Goal: Task Accomplishment & Management: Manage account settings

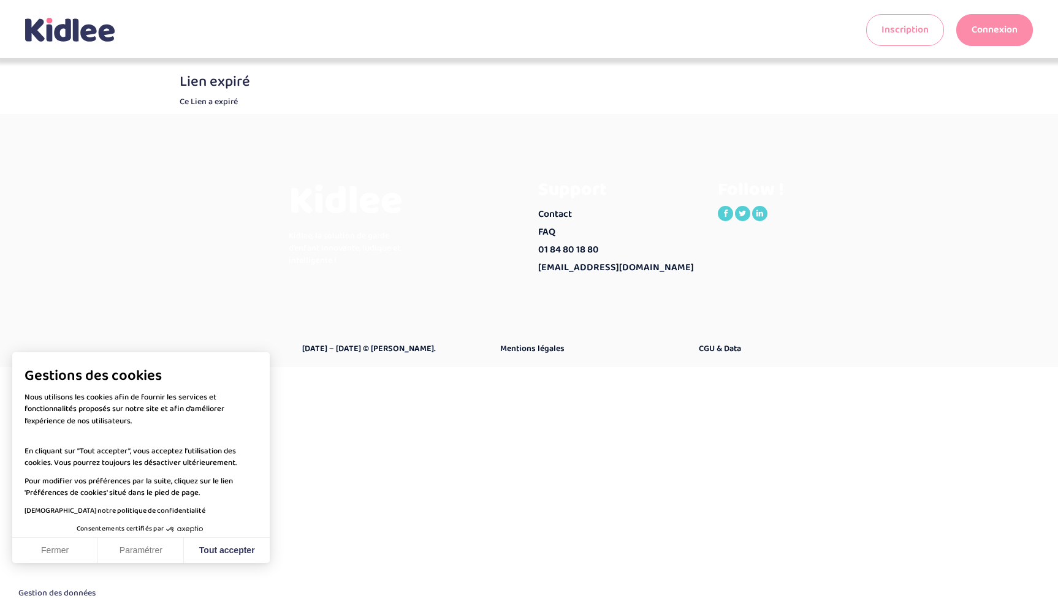
drag, startPoint x: 61, startPoint y: 548, endPoint x: 83, endPoint y: 547, distance: 22.1
click at [61, 549] on button "Fermer" at bounding box center [55, 551] width 86 height 26
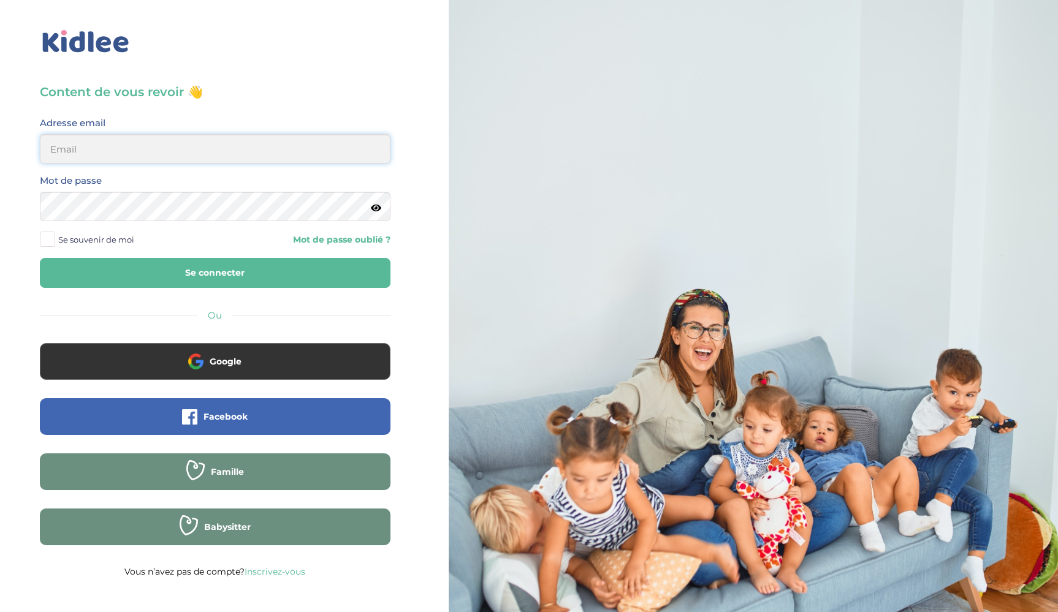
type input "beatboy_81@yahoo.it"
click at [192, 144] on input "beatboy_81@yahoo.it" at bounding box center [215, 148] width 351 height 29
click at [188, 142] on input "beatboy_81@yahoo.it" at bounding box center [215, 148] width 351 height 29
click at [189, 143] on input "beatboy_81@yahoo.it" at bounding box center [215, 148] width 351 height 29
type input "n"
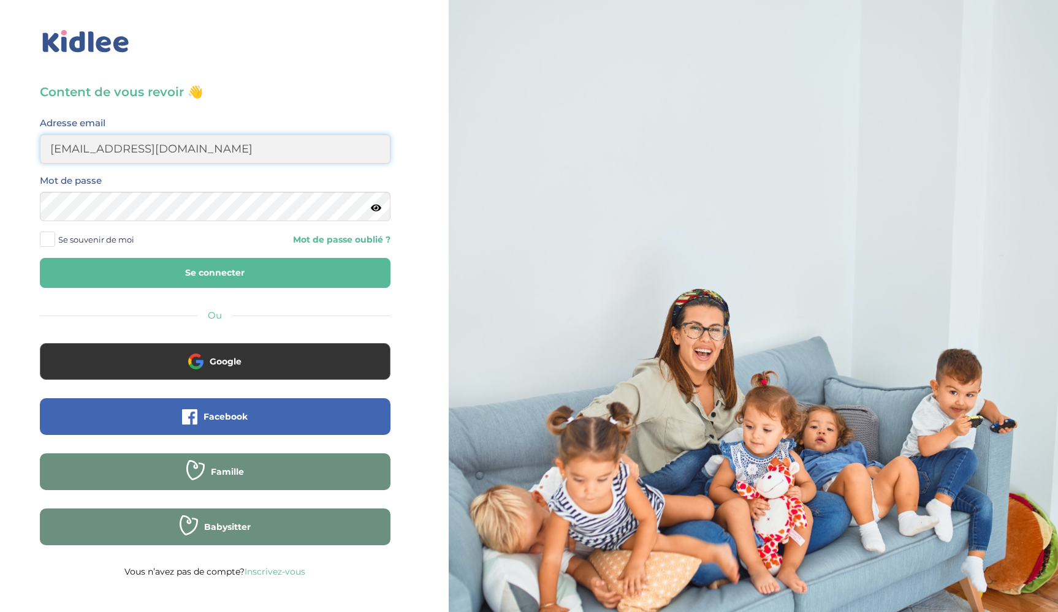
type input "famillenardelli@gmail.com"
click at [214, 273] on button "Se connecter" at bounding box center [215, 273] width 351 height 30
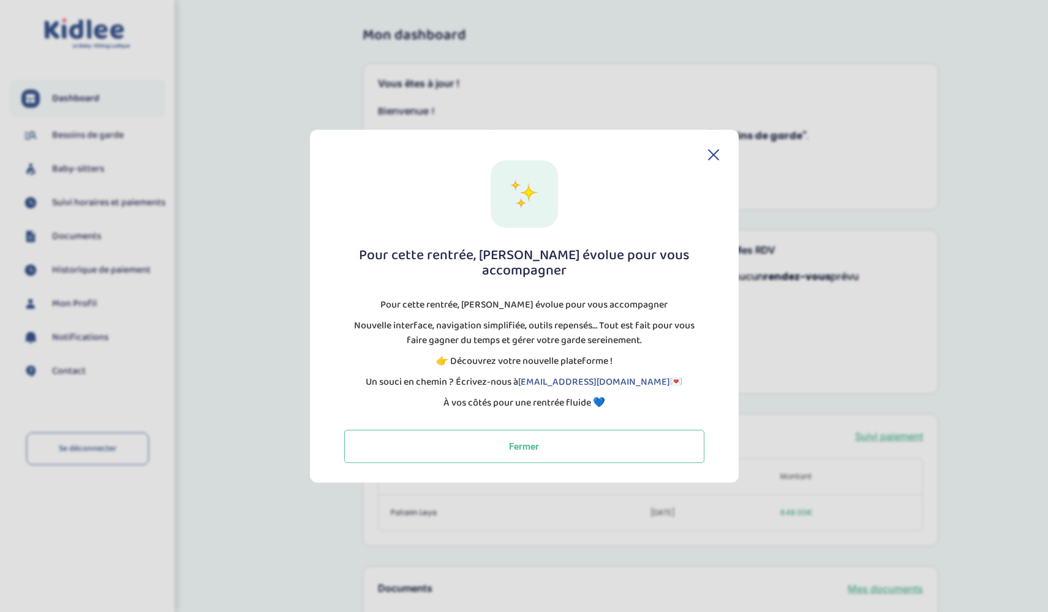
click at [713, 169] on div "Pour cette rentrée, Kidlee évolue pour vous accompagner Pour cette rentrée, Kid…" at bounding box center [525, 311] width 390 height 303
click at [716, 158] on icon at bounding box center [713, 154] width 11 height 11
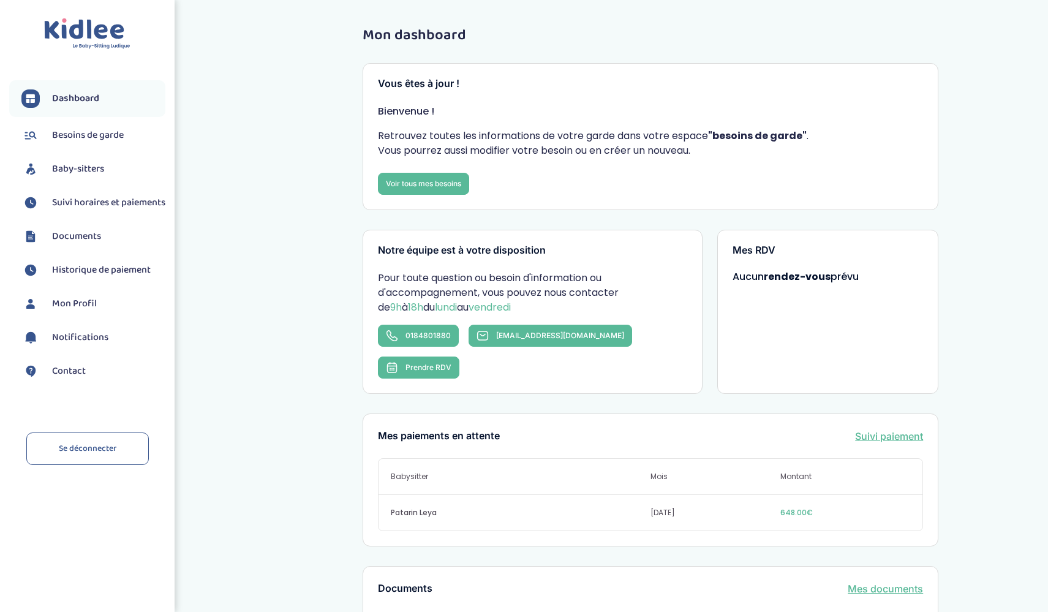
click at [85, 244] on span "Documents" at bounding box center [76, 236] width 49 height 15
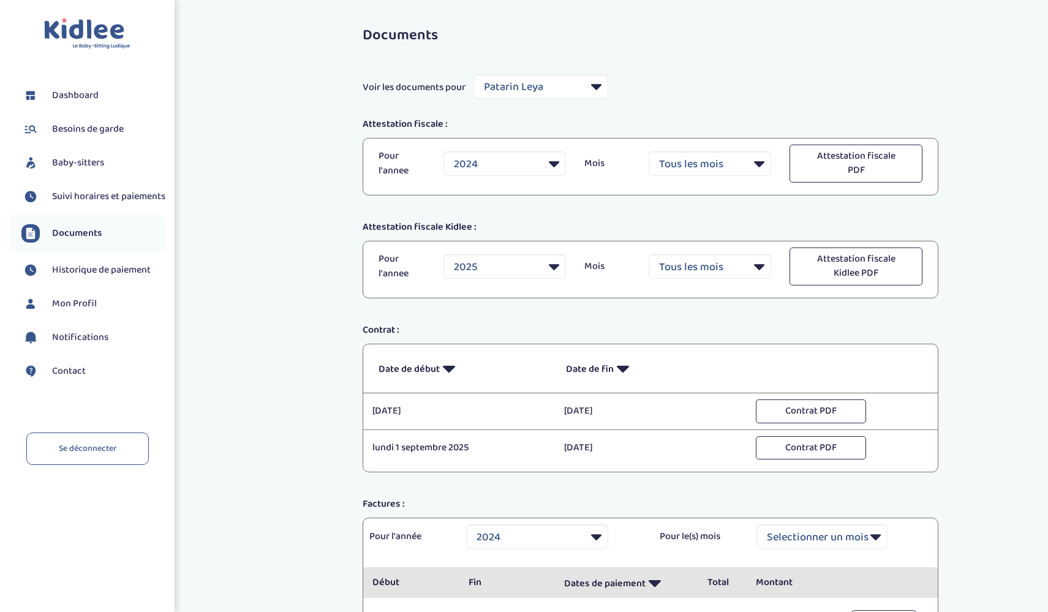
select select "35397"
select select "2024"
click at [91, 278] on span "Historique de paiement" at bounding box center [101, 270] width 99 height 15
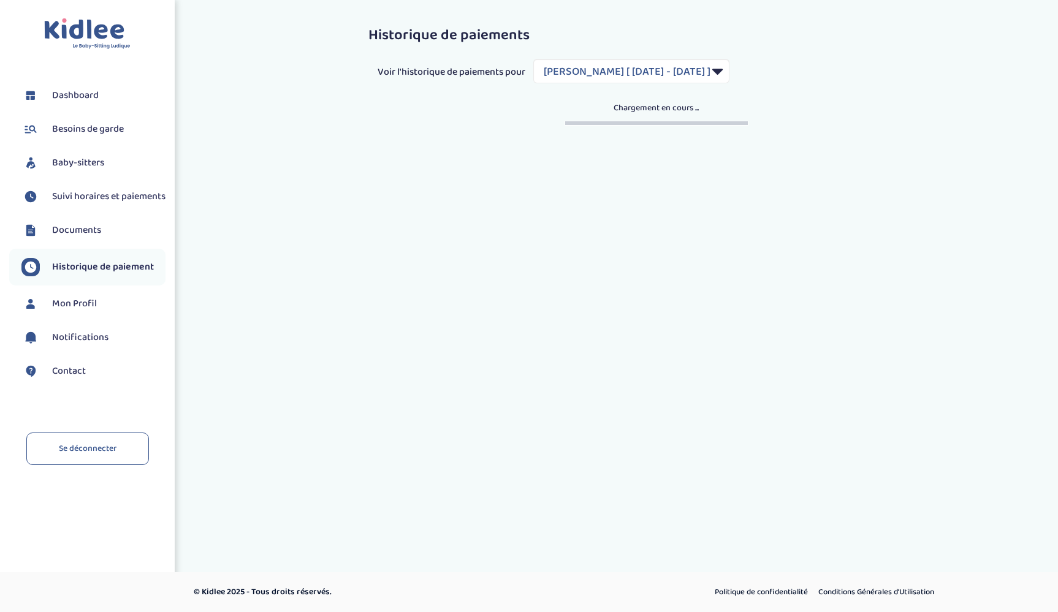
select select "1818"
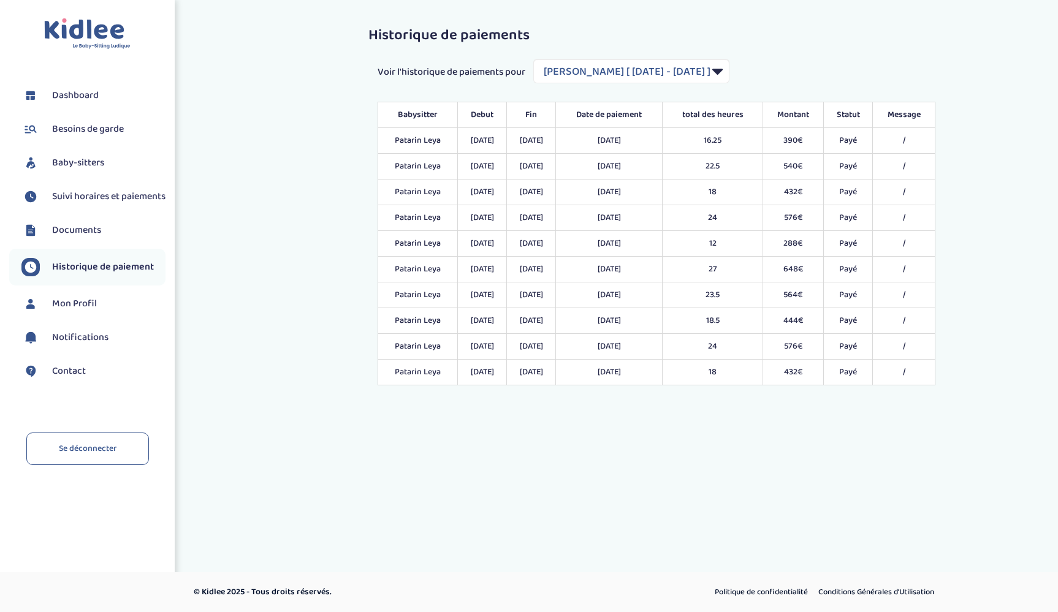
click at [604, 378] on td "[DATE]" at bounding box center [609, 373] width 107 height 26
click at [604, 379] on td "[DATE]" at bounding box center [609, 373] width 107 height 26
click at [90, 200] on span "Suivi horaires et paiements" at bounding box center [108, 196] width 113 height 15
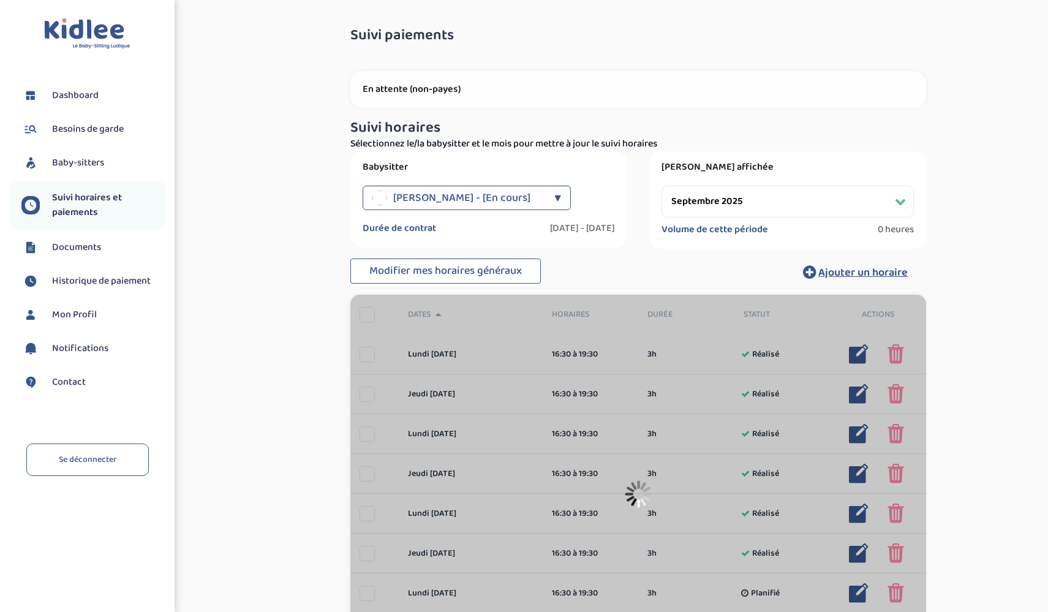
select select "septembre 2025"
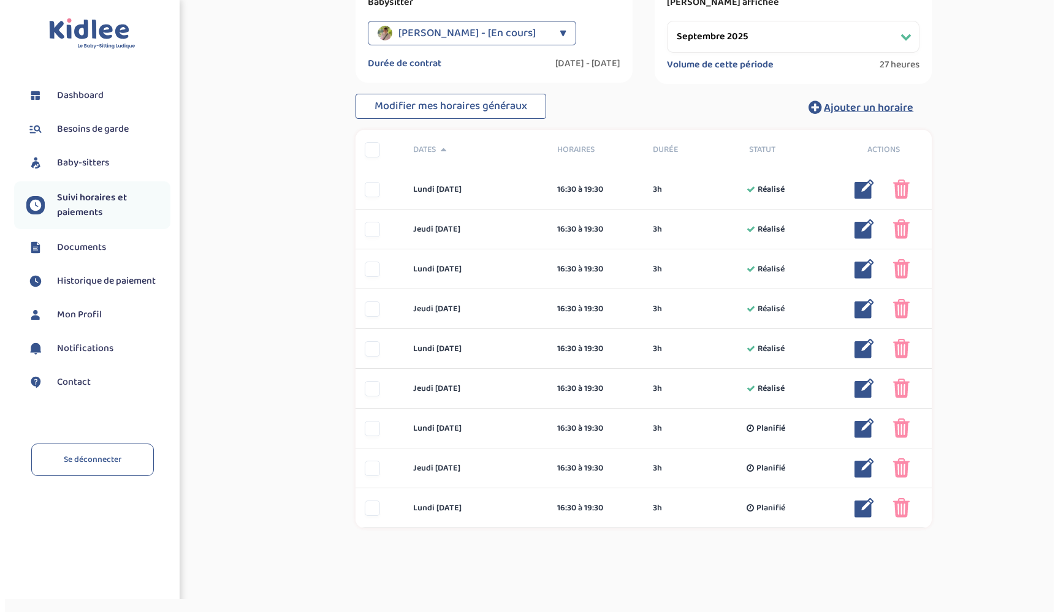
scroll to position [165, 0]
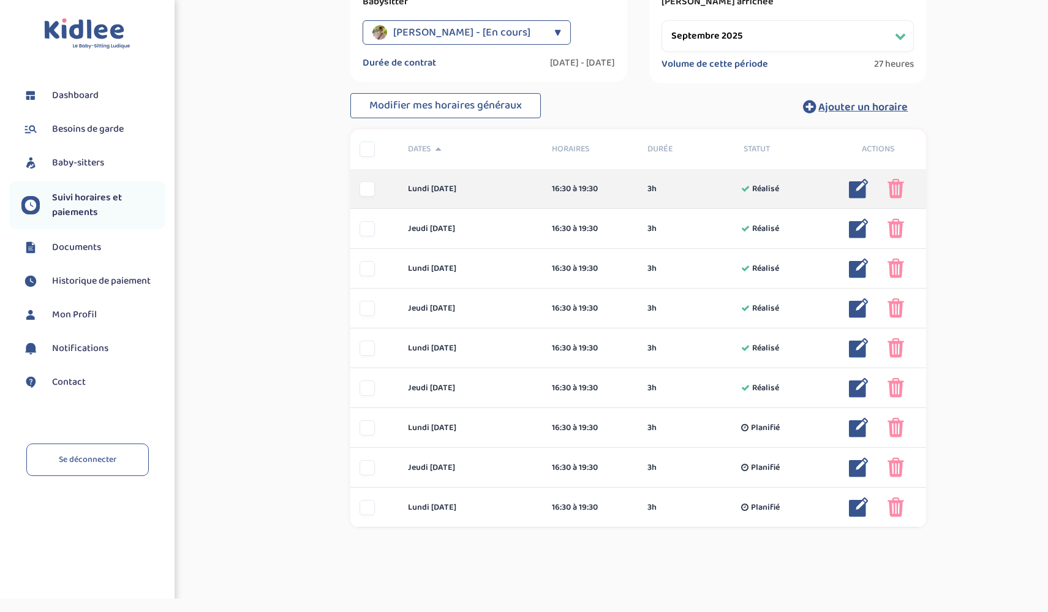
click at [855, 192] on img at bounding box center [859, 189] width 20 height 20
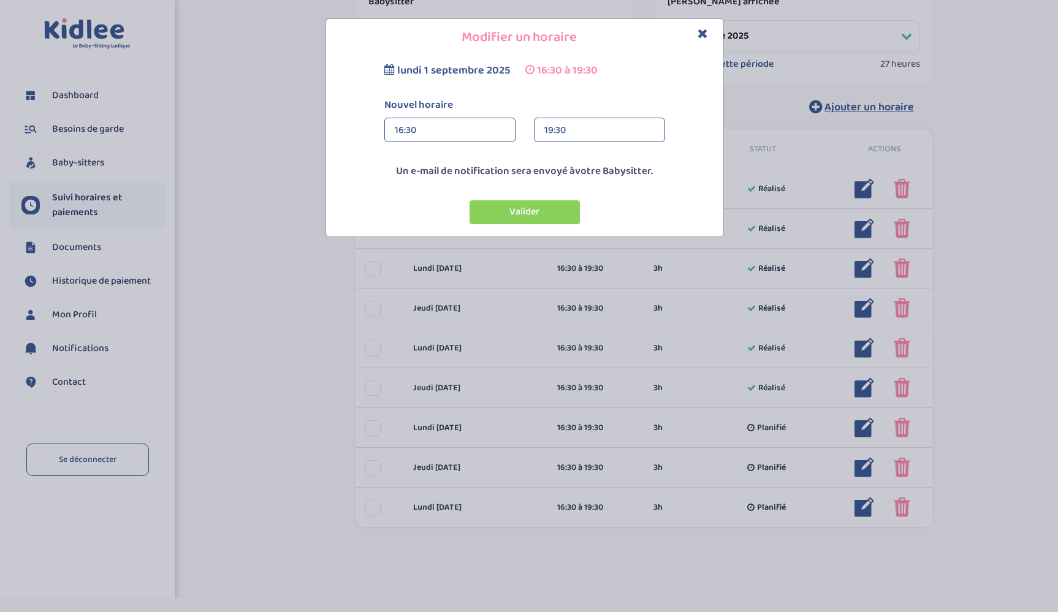
drag, startPoint x: 391, startPoint y: 70, endPoint x: 402, endPoint y: 75, distance: 12.3
click at [391, 70] on icon at bounding box center [389, 69] width 10 height 11
click at [705, 36] on icon "Close" at bounding box center [702, 33] width 10 height 13
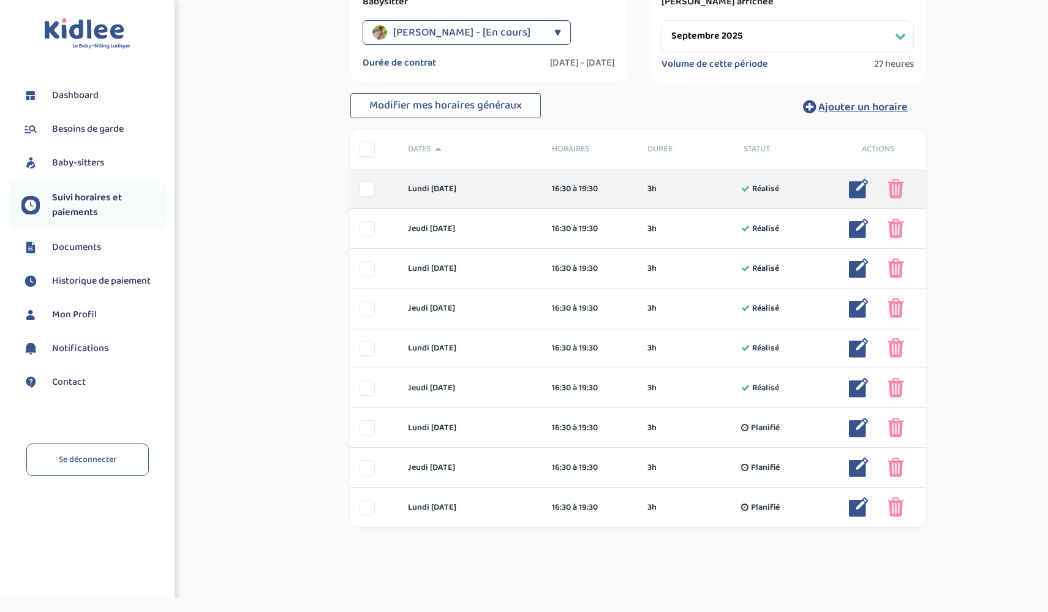
click at [855, 189] on img at bounding box center [859, 189] width 20 height 20
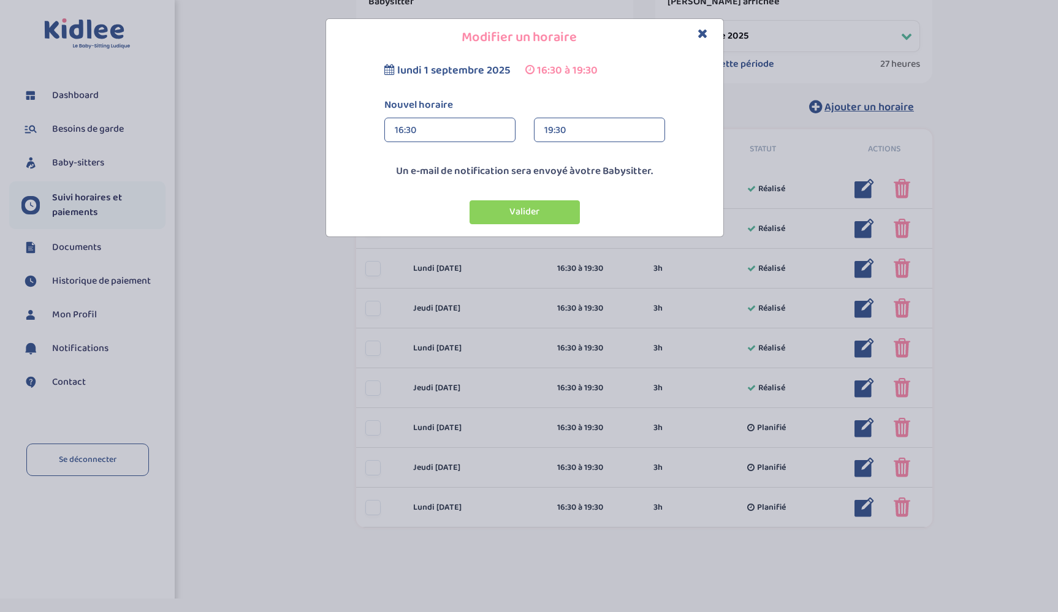
click at [398, 131] on div "16:30" at bounding box center [450, 130] width 110 height 25
click at [474, 188] on div "13:30" at bounding box center [450, 187] width 130 height 31
click at [571, 135] on div "19:30" at bounding box center [599, 130] width 110 height 25
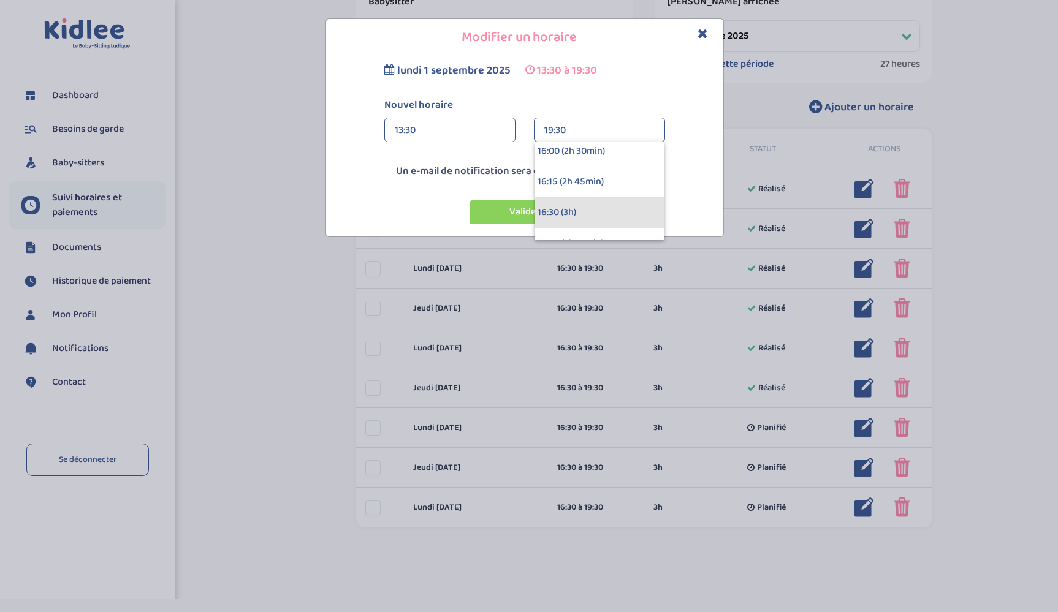
click at [599, 208] on div "16:30 (3h)" at bounding box center [599, 212] width 130 height 31
click at [707, 32] on icon "Close" at bounding box center [702, 33] width 10 height 13
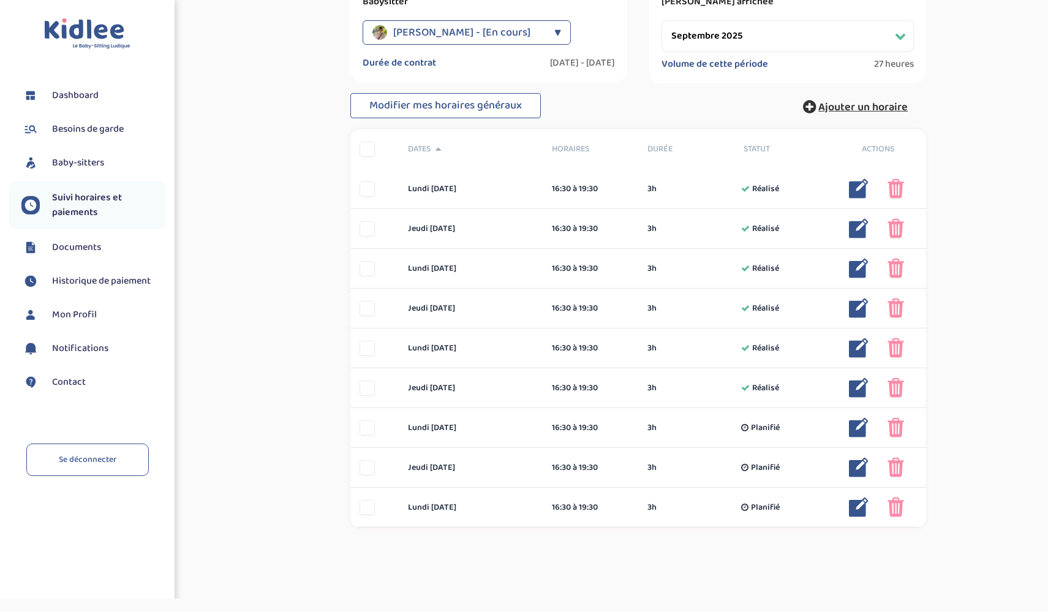
click at [881, 105] on span "Ajouter un horaire" at bounding box center [863, 107] width 89 height 17
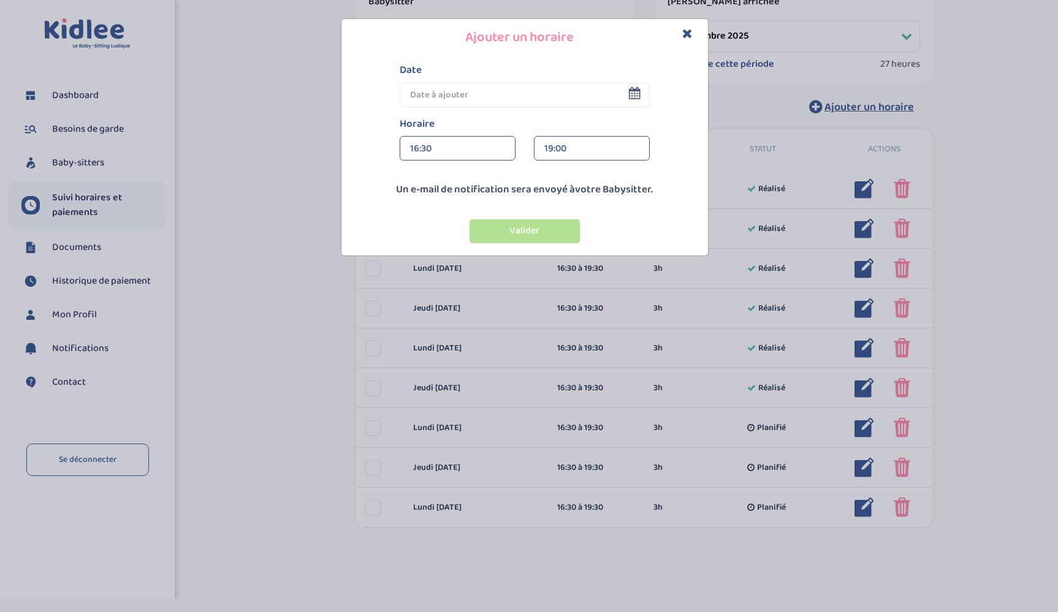
click at [629, 99] on input "text" at bounding box center [525, 95] width 250 height 25
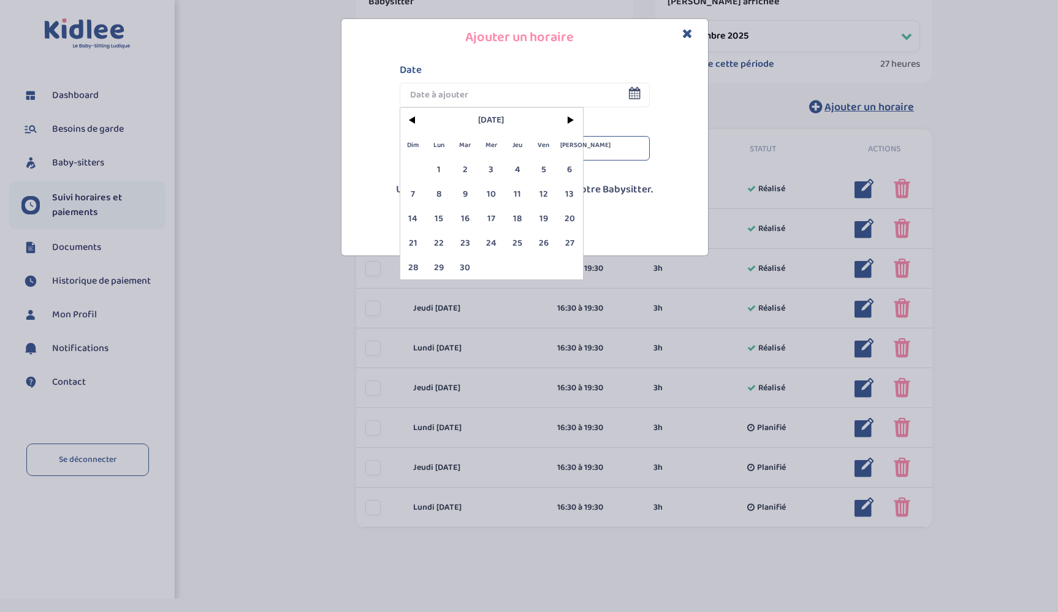
click at [499, 164] on span "3" at bounding box center [491, 169] width 26 height 25
type input "[DATE]"
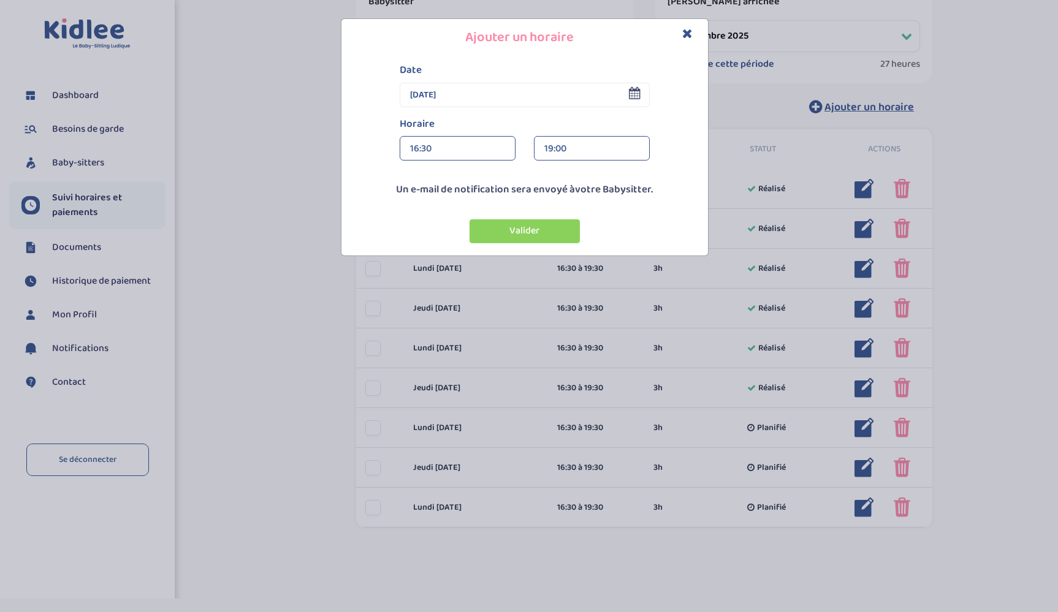
click at [500, 165] on div "16:30 16:30 00:00 00:15 00:30 00:45 01:00 01:15 01:30 01:45 02:00" at bounding box center [457, 153] width 134 height 34
click at [470, 146] on div "16:30" at bounding box center [457, 149] width 95 height 25
click at [474, 225] on div "13:30" at bounding box center [457, 225] width 115 height 31
click at [581, 144] on div "19:00" at bounding box center [591, 149] width 95 height 25
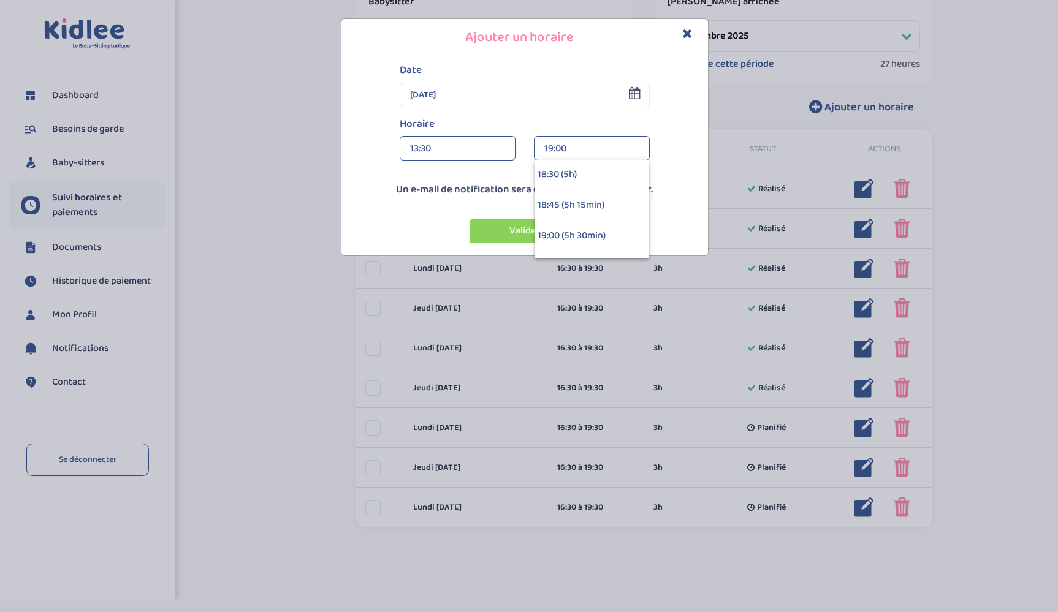
scroll to position [563, 0]
click at [611, 192] on div "18:30 (5h)" at bounding box center [591, 195] width 115 height 31
click at [563, 222] on button "Valider" at bounding box center [524, 231] width 110 height 24
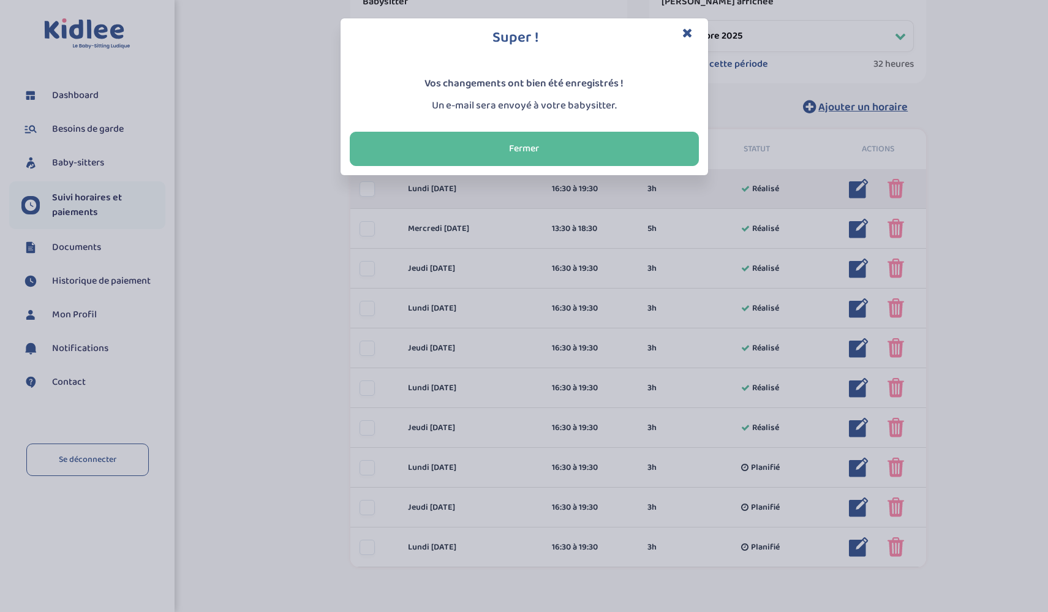
click at [898, 185] on div "Super ! Vos changements ont bien été enregistrés ! Un e-mail sera envoyé à votr…" at bounding box center [524, 306] width 1048 height 612
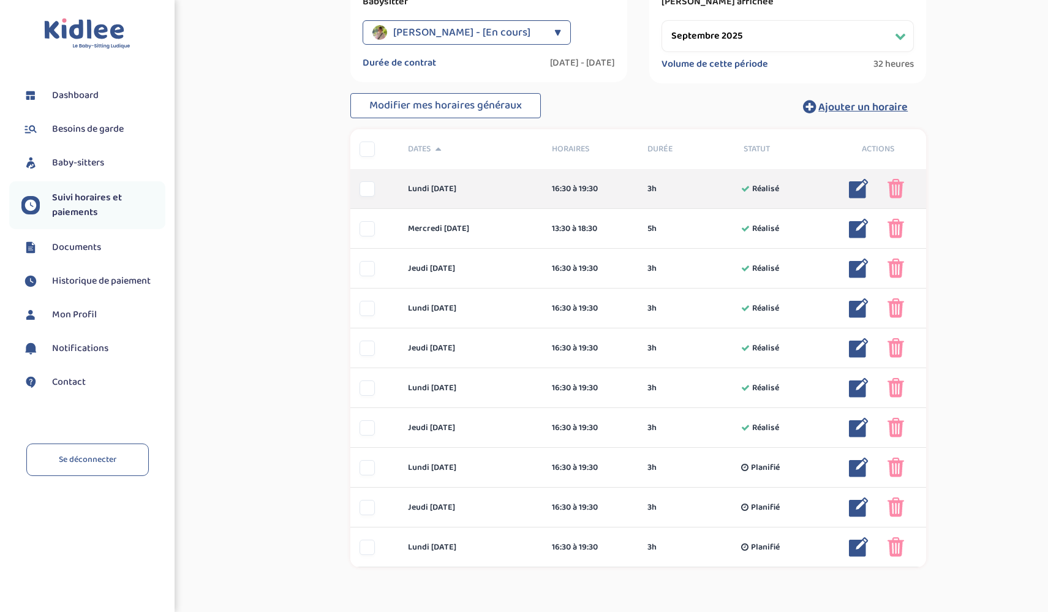
click at [892, 188] on img at bounding box center [896, 189] width 17 height 20
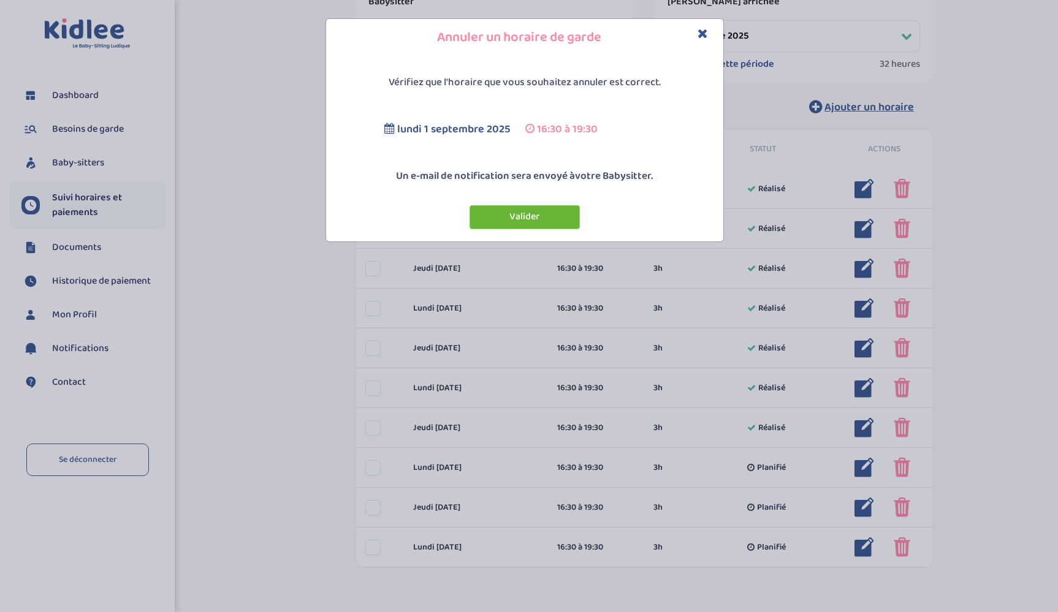
click at [553, 213] on button "Valider" at bounding box center [524, 217] width 110 height 24
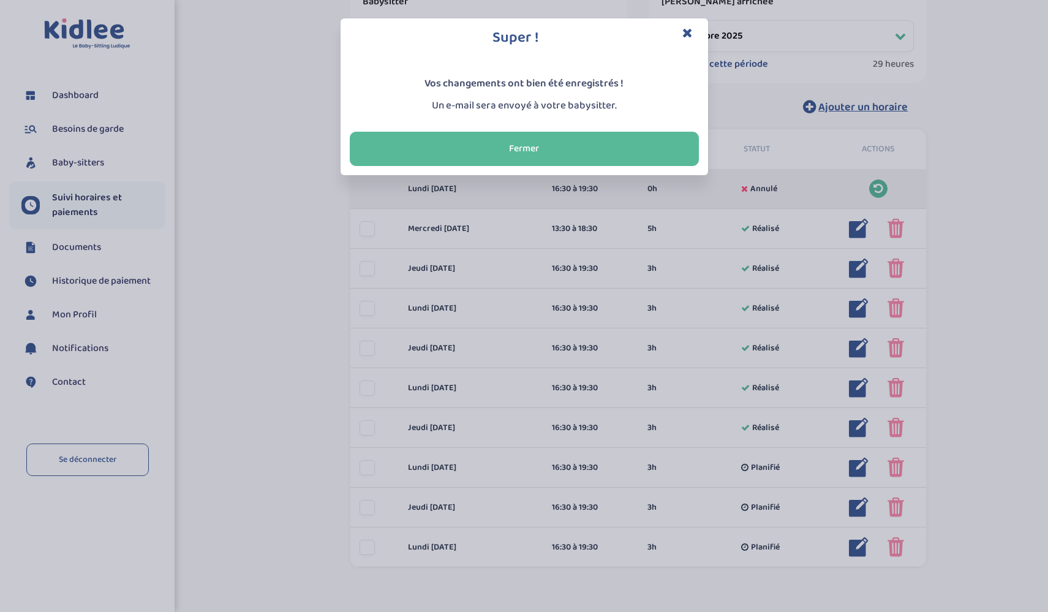
click at [604, 149] on button "Fermer" at bounding box center [524, 149] width 349 height 34
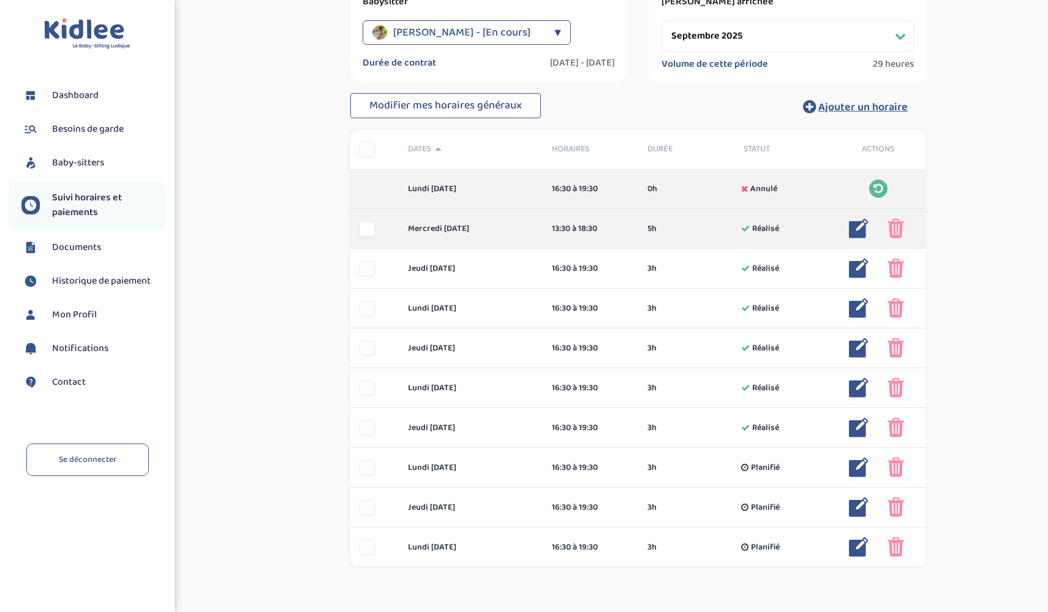
click at [593, 233] on div "13:30 à 18:30" at bounding box center [591, 228] width 78 height 13
click at [854, 232] on img at bounding box center [859, 229] width 20 height 20
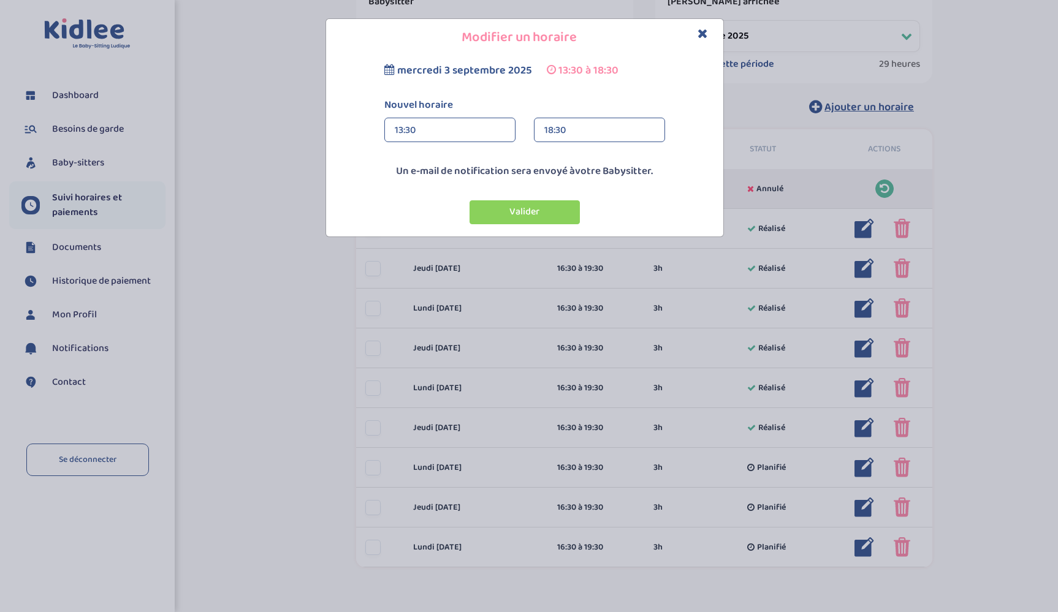
click at [551, 127] on div "18:30" at bounding box center [599, 130] width 110 height 25
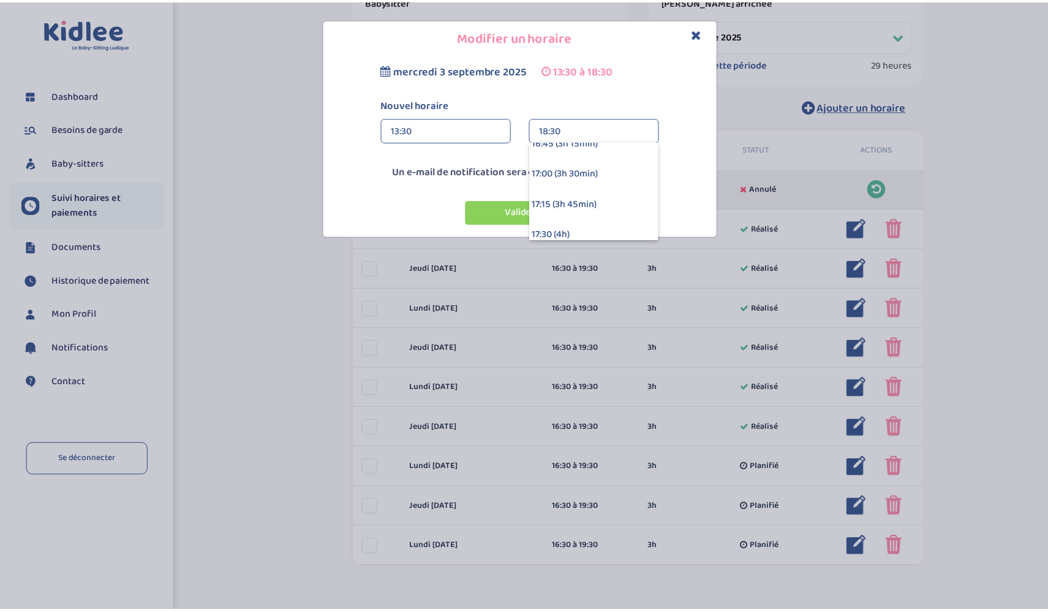
scroll to position [322, 0]
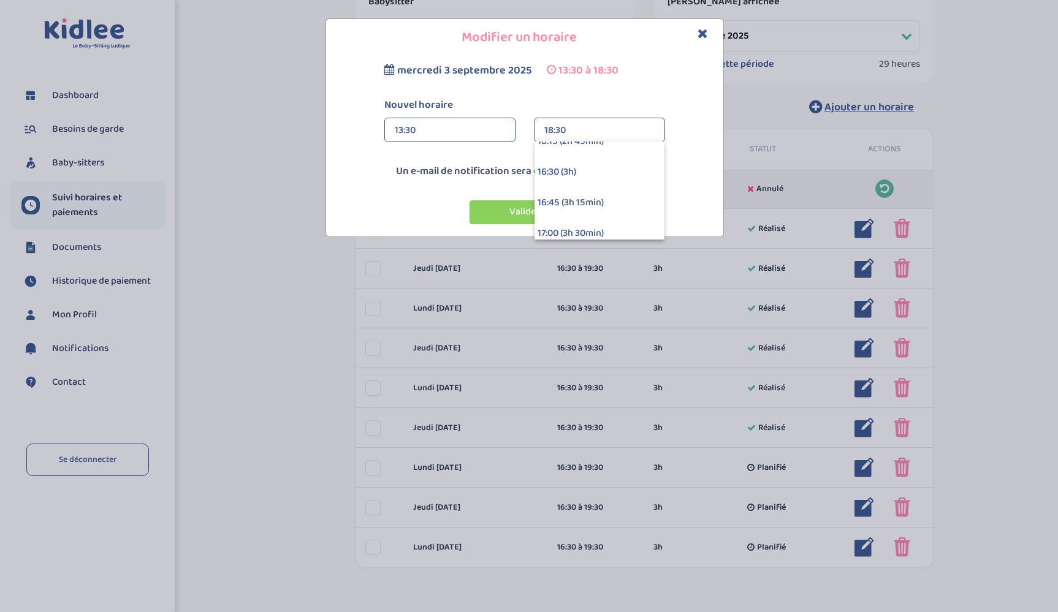
click at [637, 165] on div "16:30 (3h)" at bounding box center [599, 172] width 130 height 31
click at [569, 204] on button "Valider" at bounding box center [524, 212] width 110 height 24
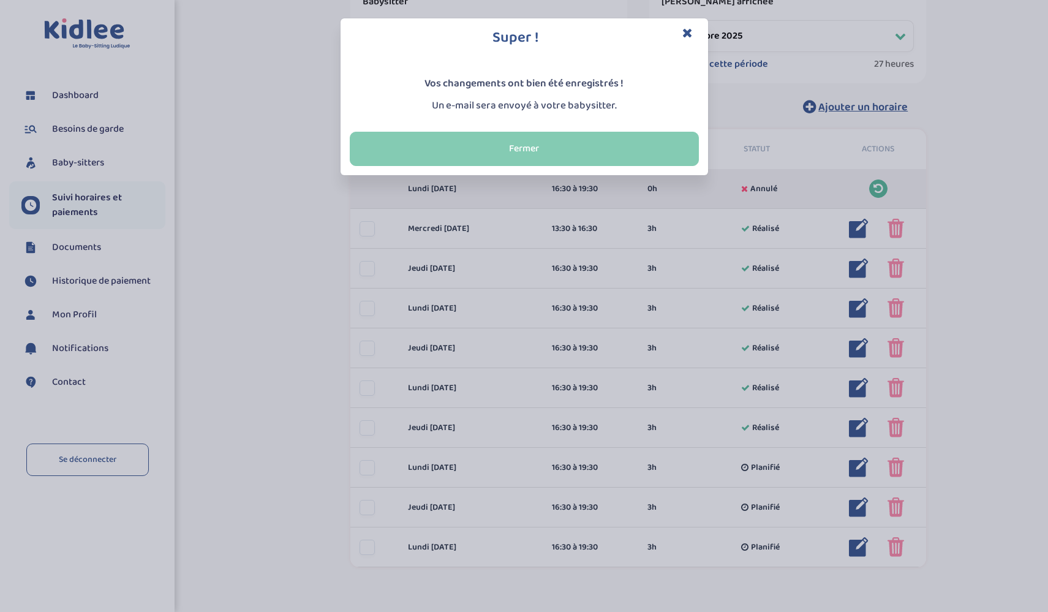
click at [648, 151] on button "Fermer" at bounding box center [524, 149] width 349 height 34
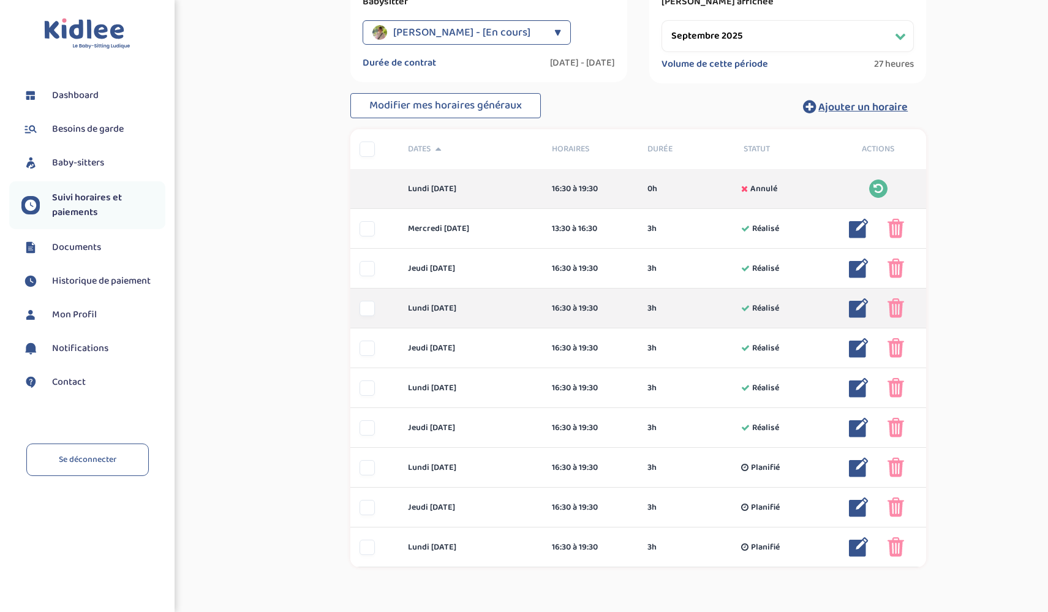
click at [892, 311] on img at bounding box center [896, 308] width 17 height 20
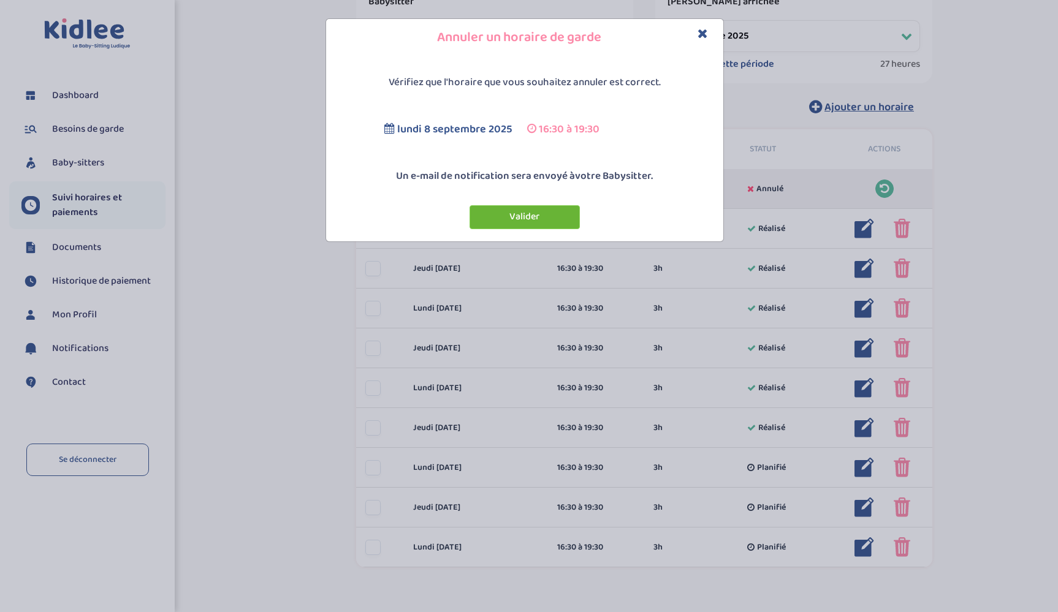
click at [557, 219] on button "Valider" at bounding box center [524, 217] width 110 height 24
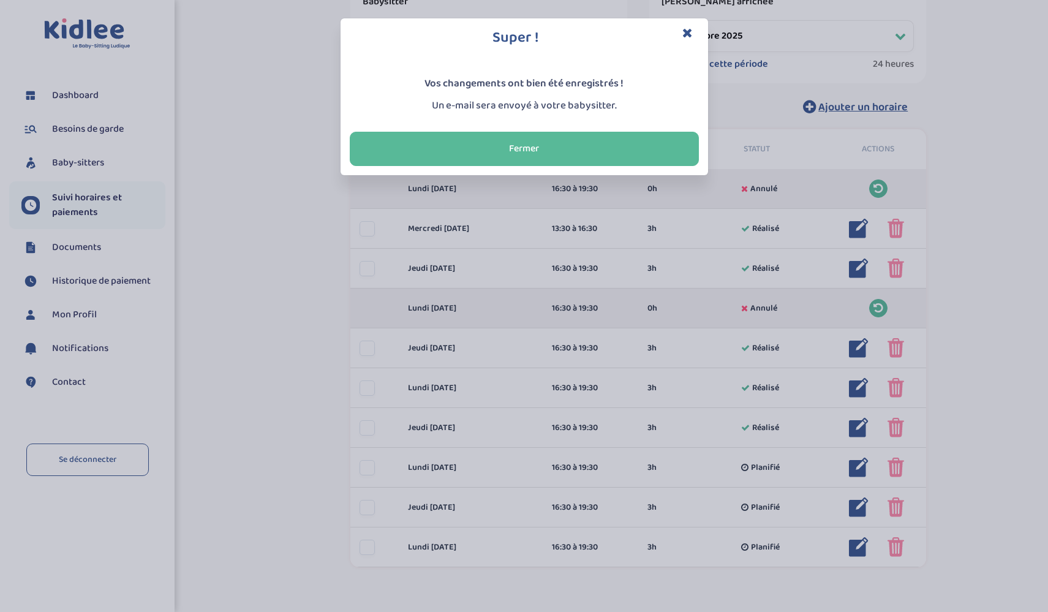
click at [898, 390] on div "Super ! Vos changements ont bien été enregistrés ! Un e-mail sera envoyé à votr…" at bounding box center [524, 306] width 1048 height 612
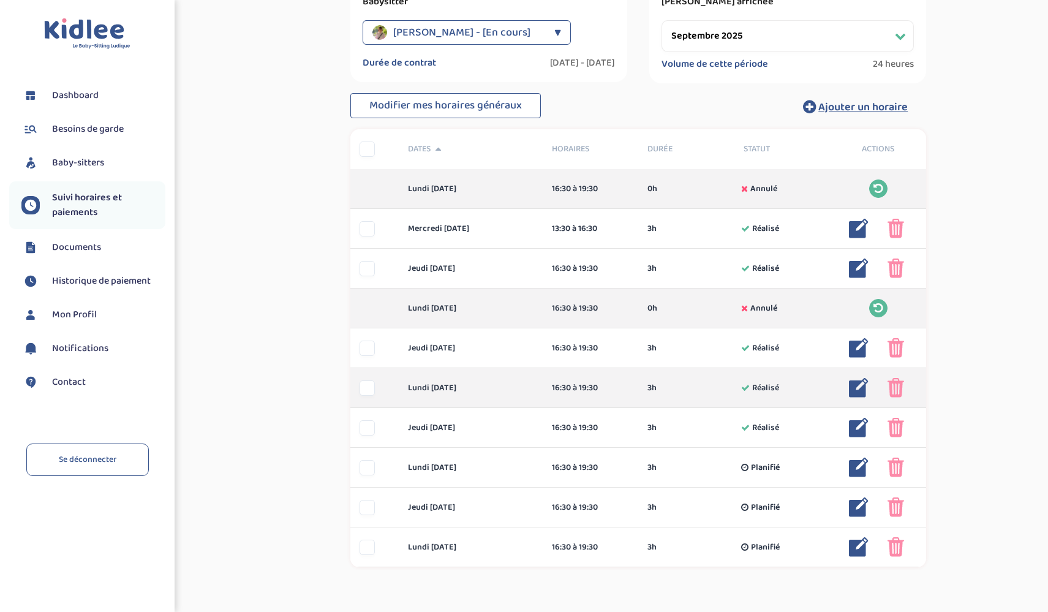
click at [895, 387] on img at bounding box center [896, 388] width 17 height 20
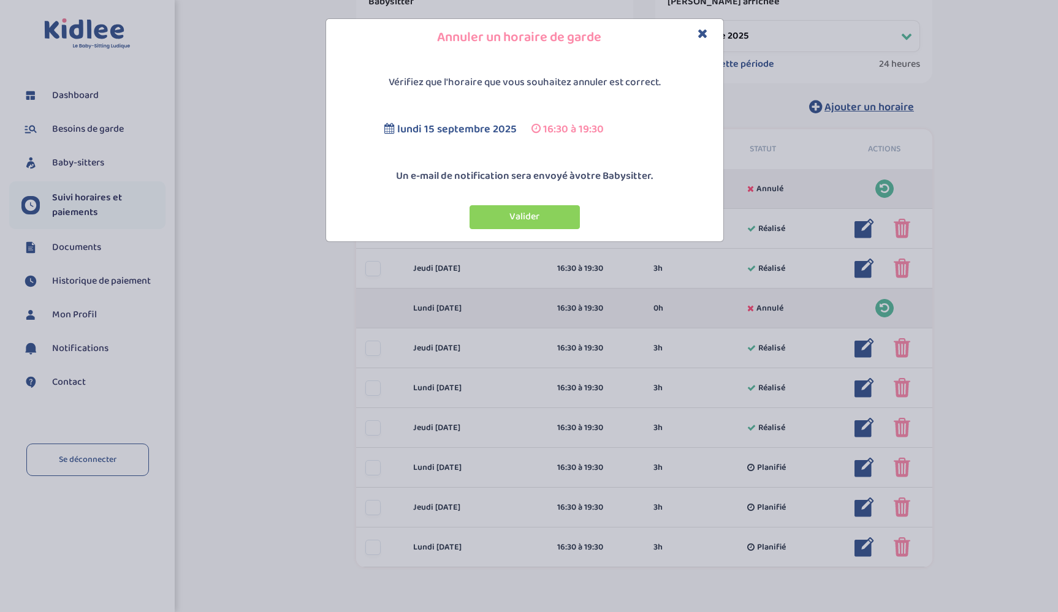
click at [534, 211] on button "Valider" at bounding box center [524, 217] width 110 height 24
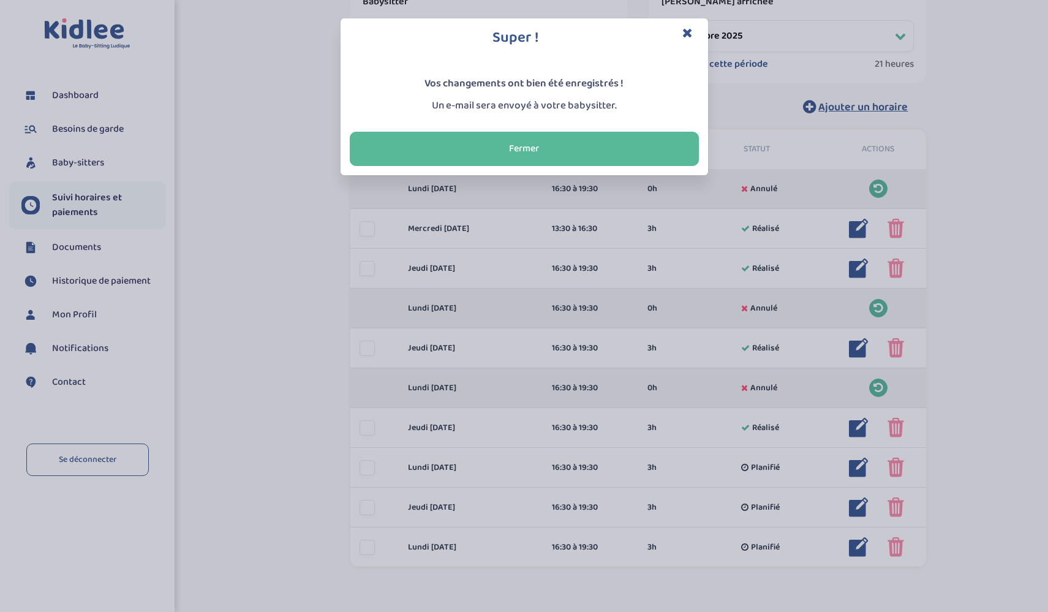
click at [593, 143] on button "Fermer" at bounding box center [524, 149] width 349 height 34
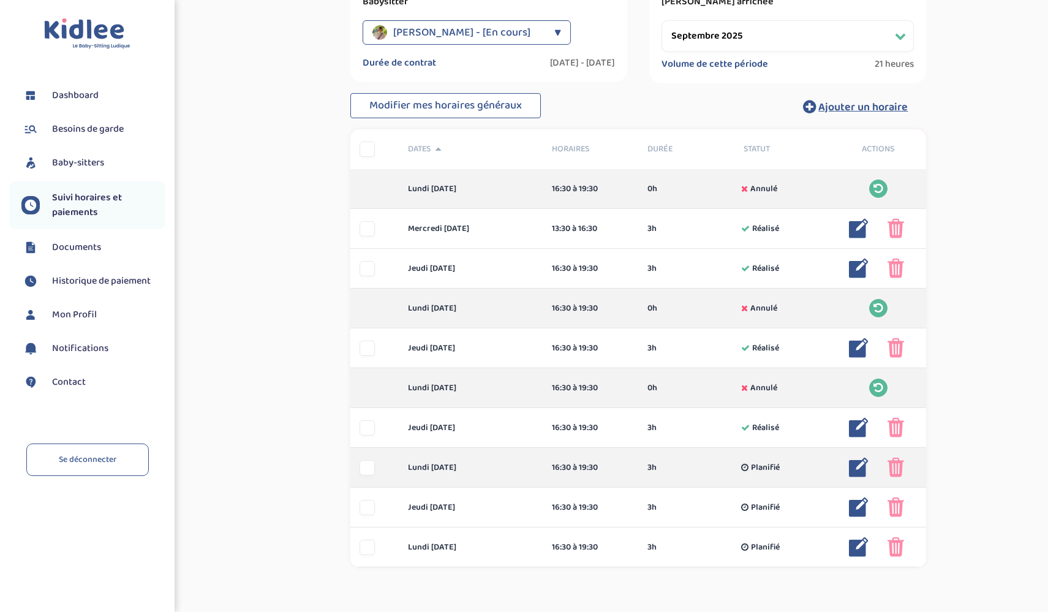
click at [895, 464] on img at bounding box center [896, 468] width 17 height 20
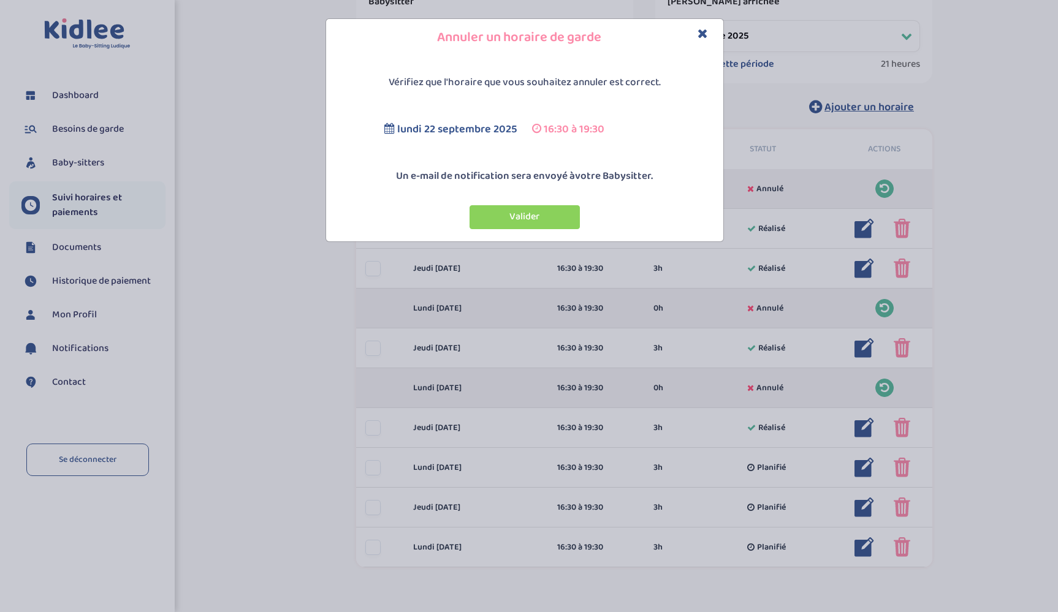
click at [531, 214] on button "Valider" at bounding box center [524, 217] width 110 height 24
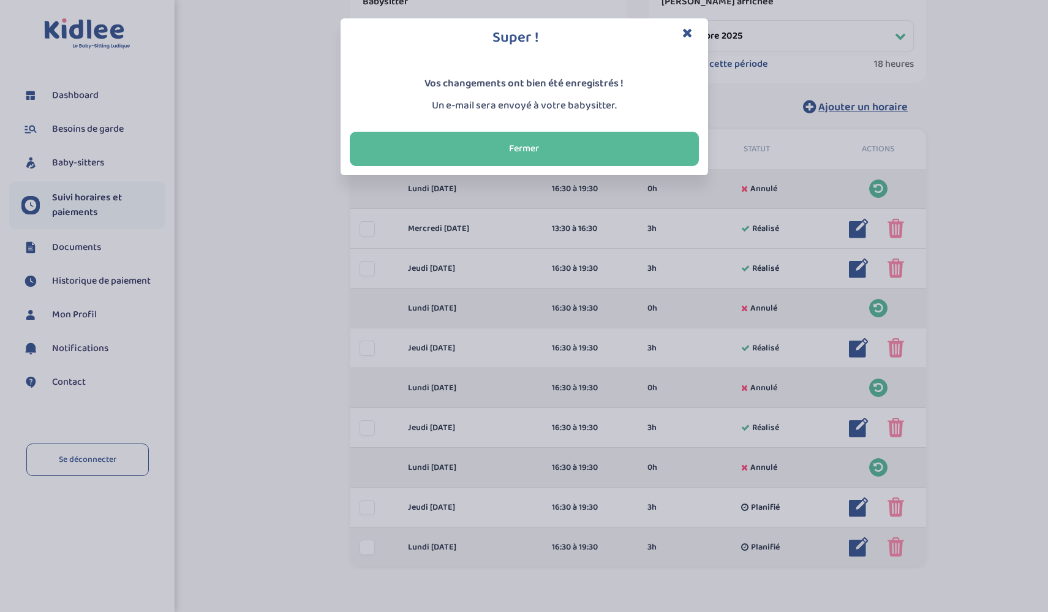
click at [900, 545] on div "Super ! Vos changements ont bien été enregistrés ! Un e-mail sera envoyé à votr…" at bounding box center [524, 306] width 1048 height 612
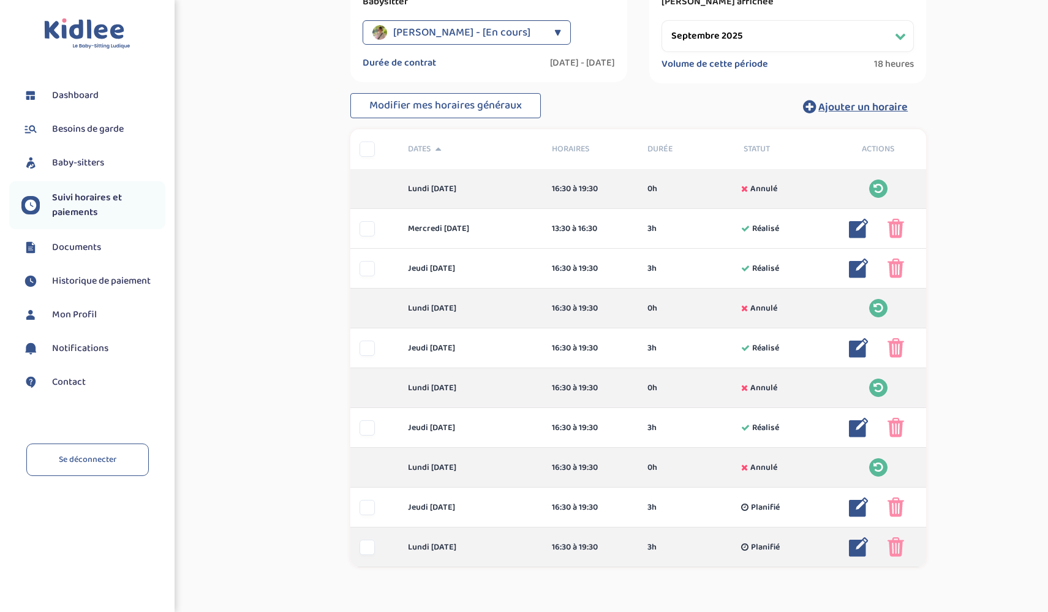
click at [898, 547] on img at bounding box center [896, 547] width 17 height 20
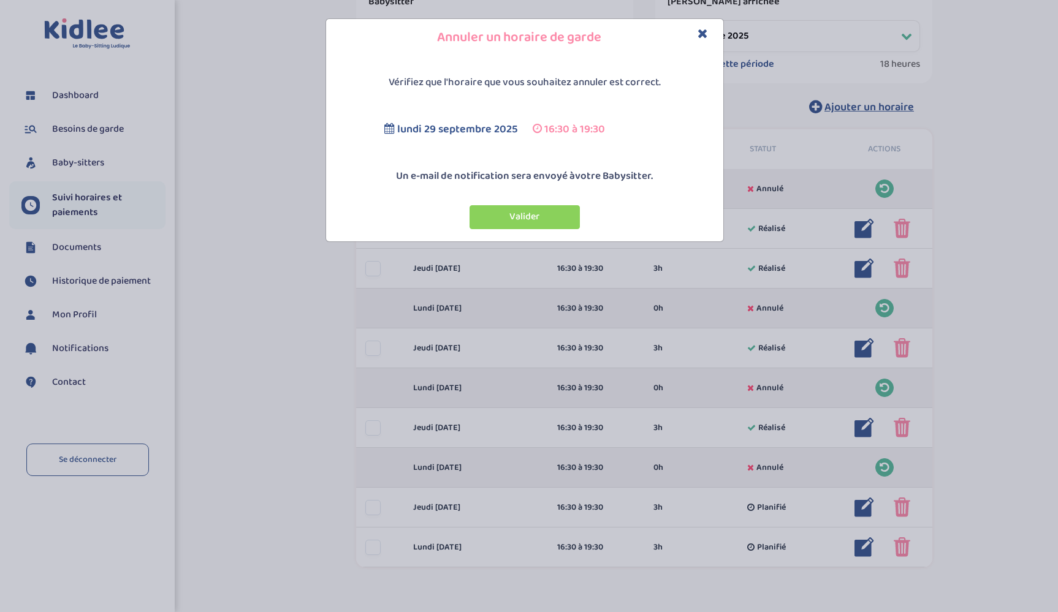
click at [540, 215] on button "Valider" at bounding box center [524, 217] width 110 height 24
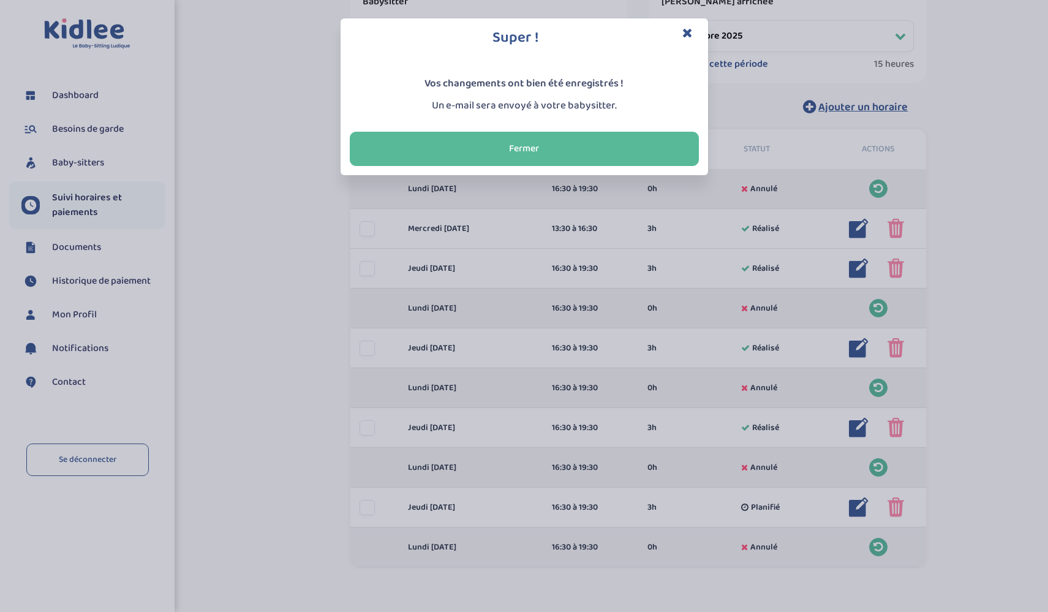
click at [607, 140] on button "Fermer" at bounding box center [524, 149] width 349 height 34
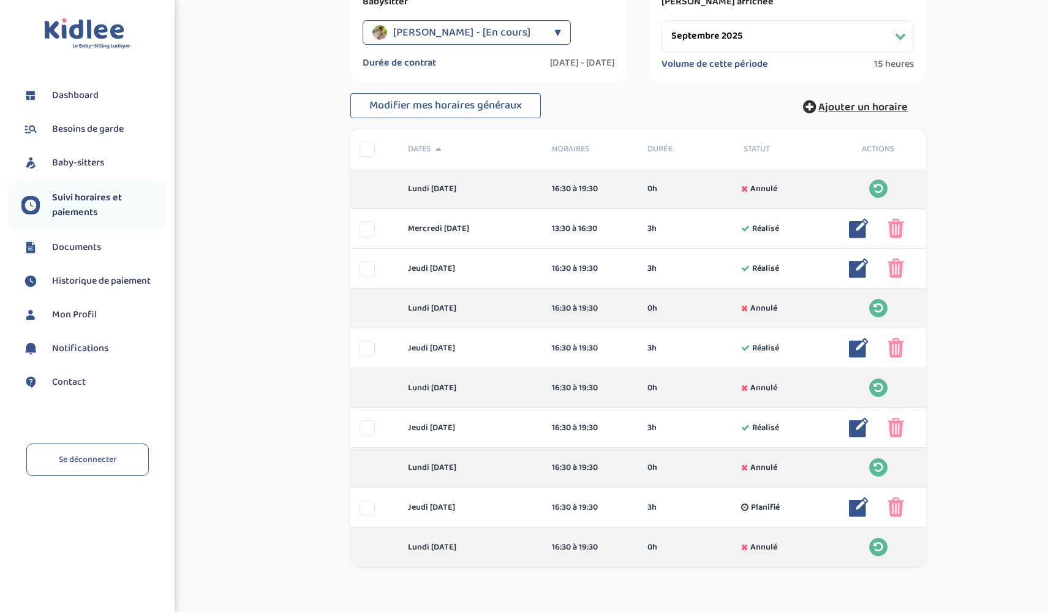
click at [846, 102] on span "Ajouter un horaire" at bounding box center [863, 107] width 89 height 17
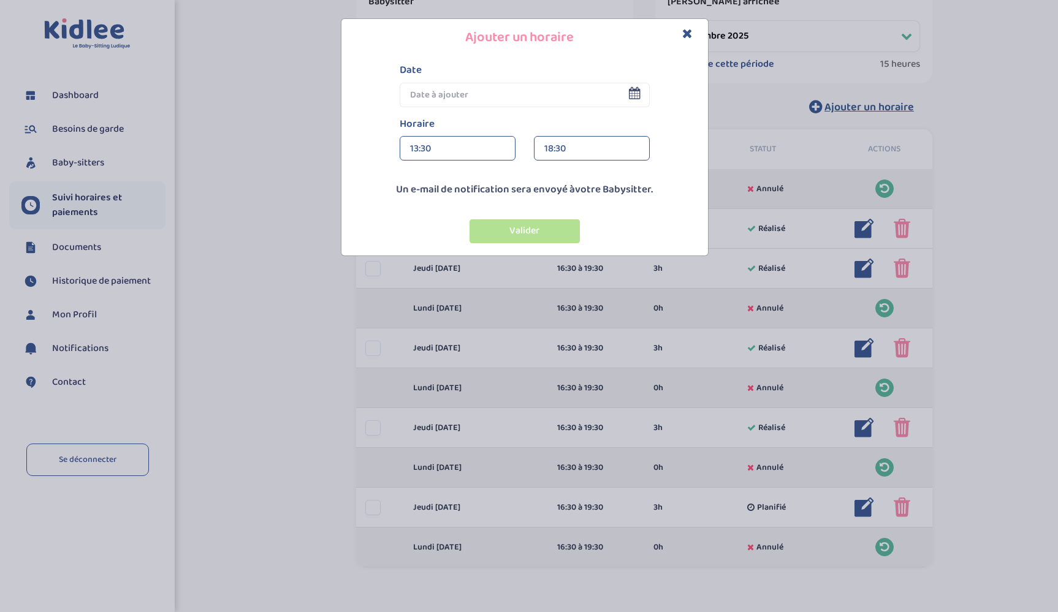
click at [631, 97] on icon at bounding box center [635, 93] width 12 height 12
click at [632, 93] on icon at bounding box center [635, 93] width 12 height 12
click at [631, 94] on icon at bounding box center [635, 93] width 12 height 12
click at [634, 95] on icon at bounding box center [635, 93] width 12 height 12
click at [687, 32] on icon "Close" at bounding box center [687, 33] width 10 height 13
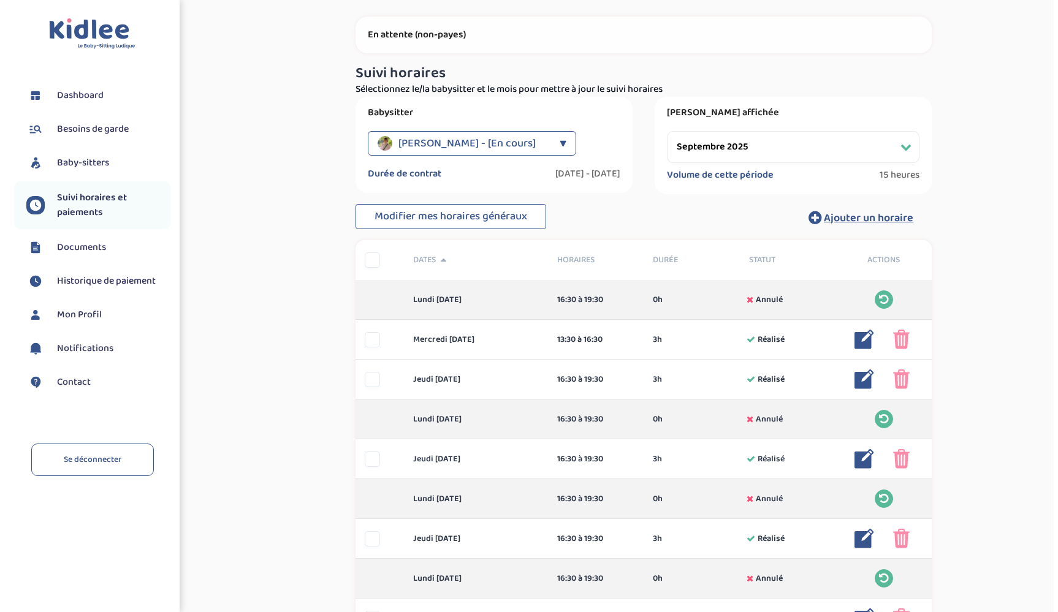
scroll to position [65, 0]
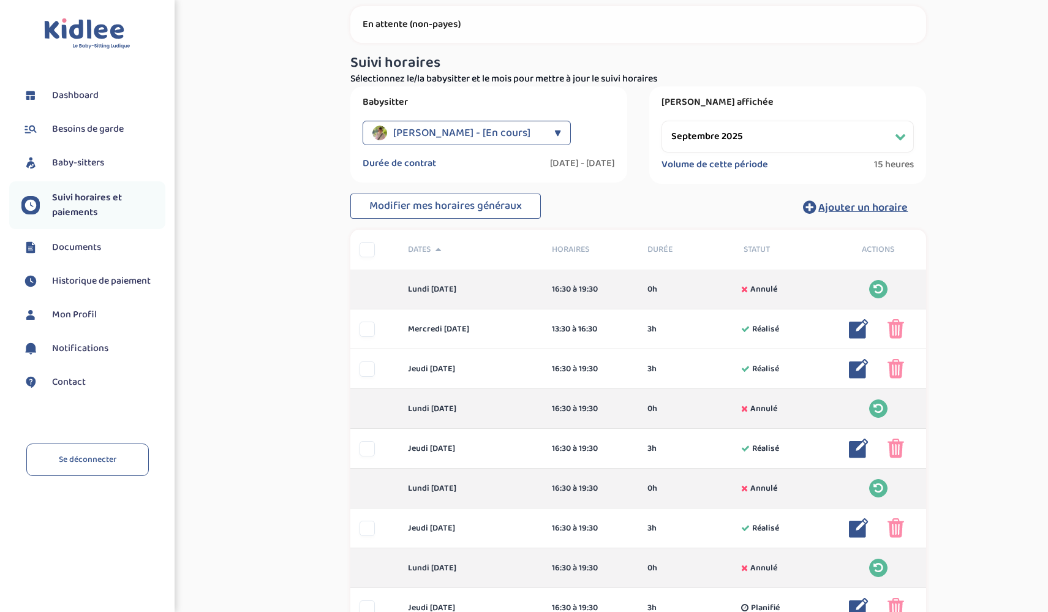
click at [517, 208] on span "Modifier mes horaires généraux" at bounding box center [445, 205] width 153 height 17
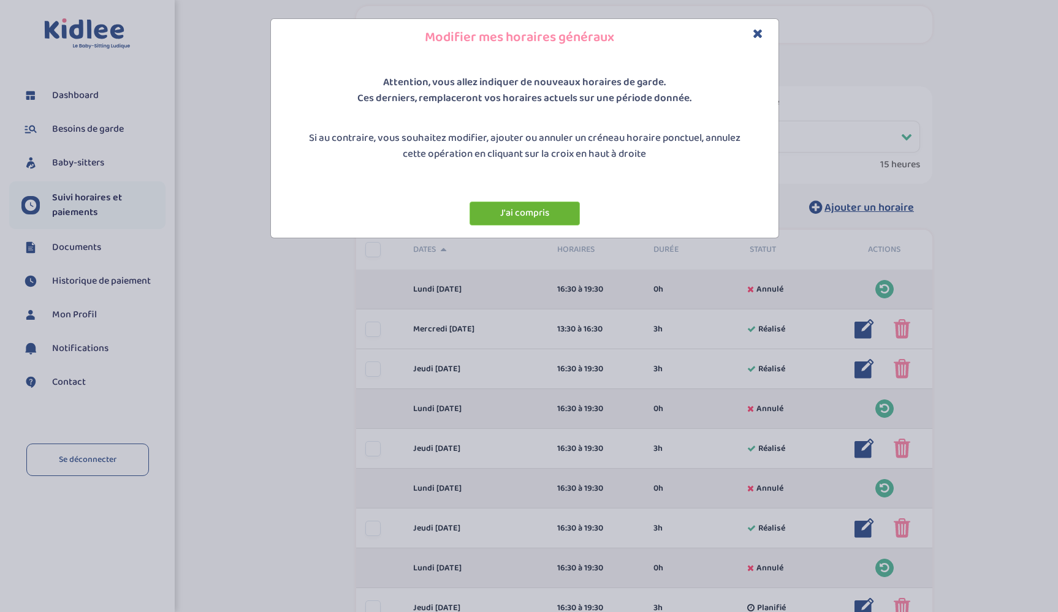
click at [521, 213] on button "J'ai compris" at bounding box center [524, 214] width 110 height 24
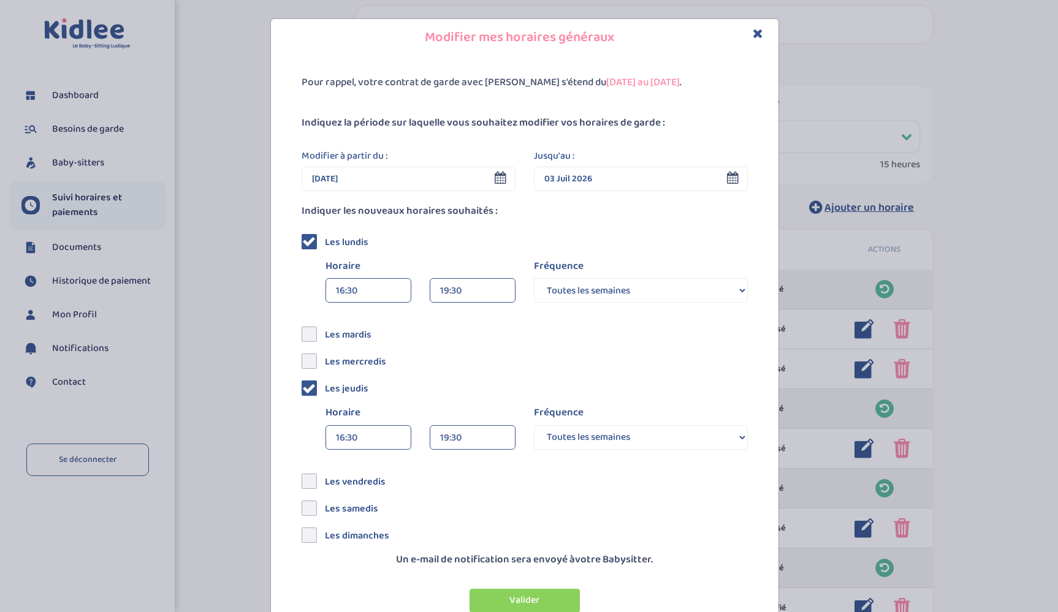
click at [303, 241] on icon at bounding box center [308, 241] width 13 height 13
click at [323, 237] on input "checkbox" at bounding box center [323, 237] width 0 height 0
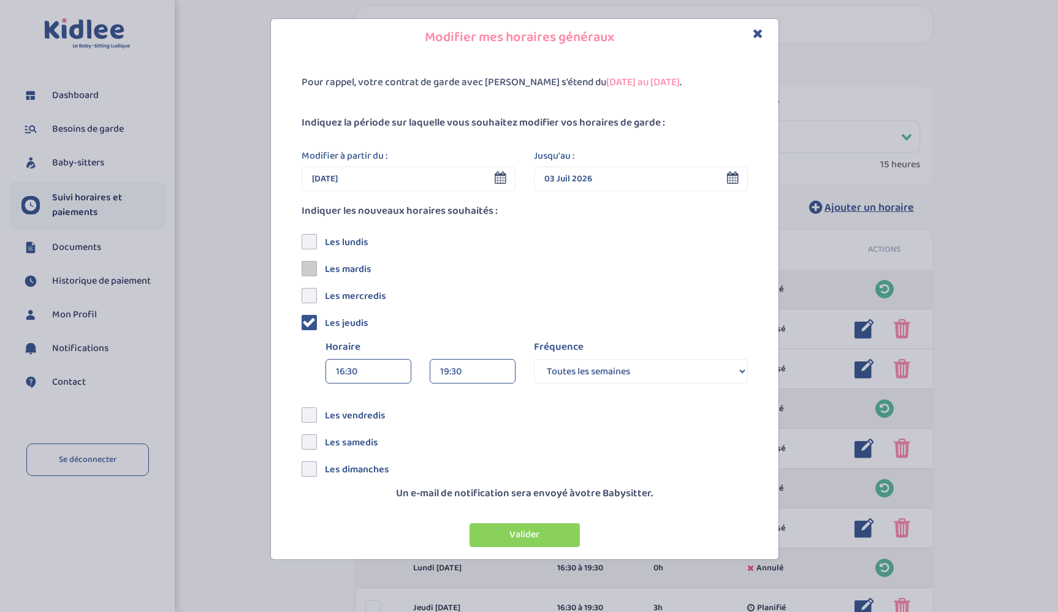
click at [308, 269] on span at bounding box center [308, 268] width 15 height 15
click at [323, 263] on input "checkbox" at bounding box center [323, 263] width 0 height 0
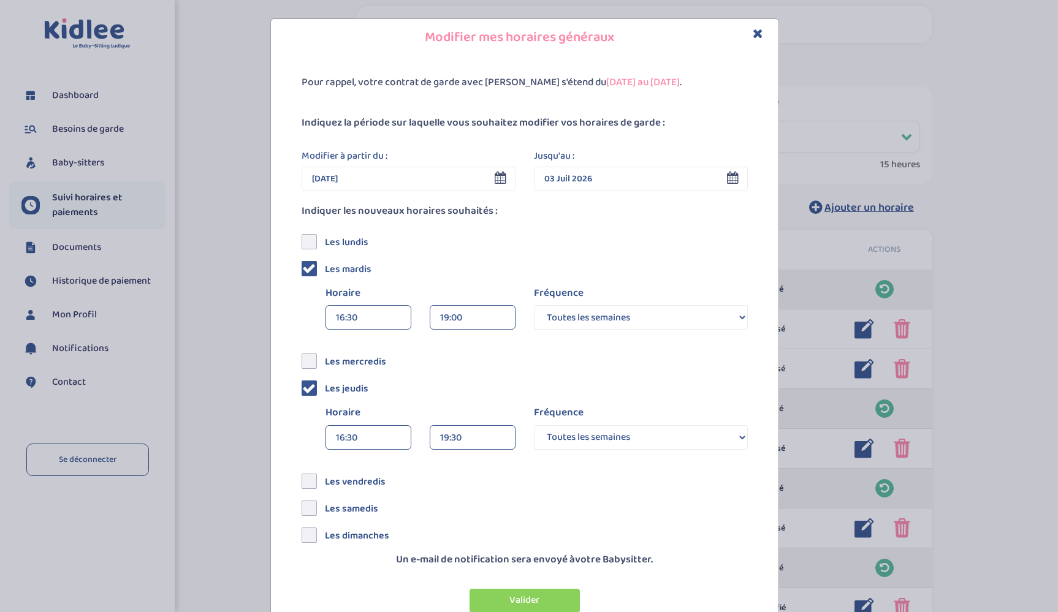
click at [452, 311] on div "19:00" at bounding box center [472, 318] width 65 height 25
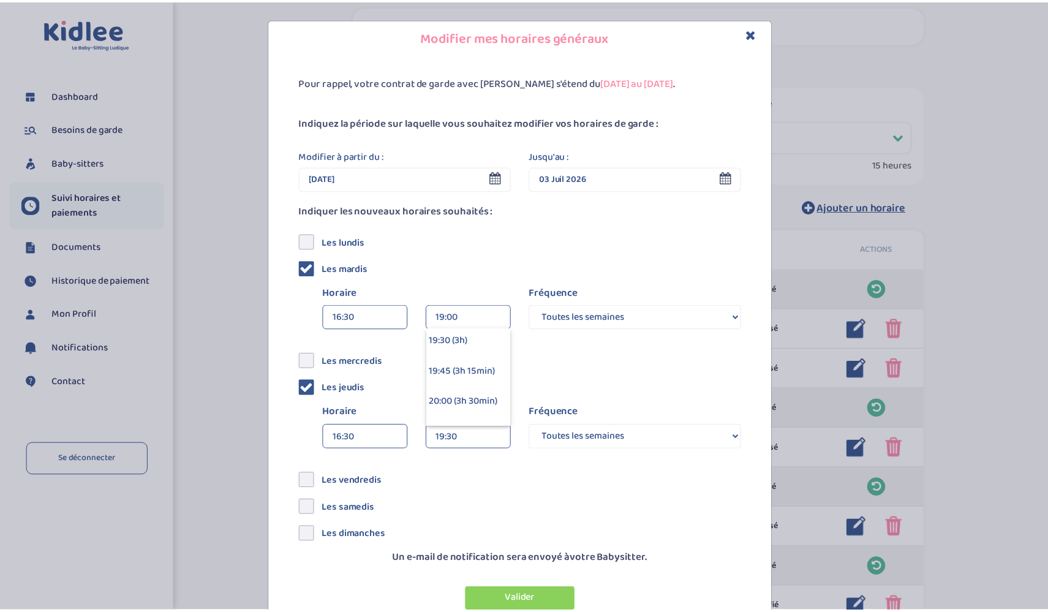
scroll to position [311, 0]
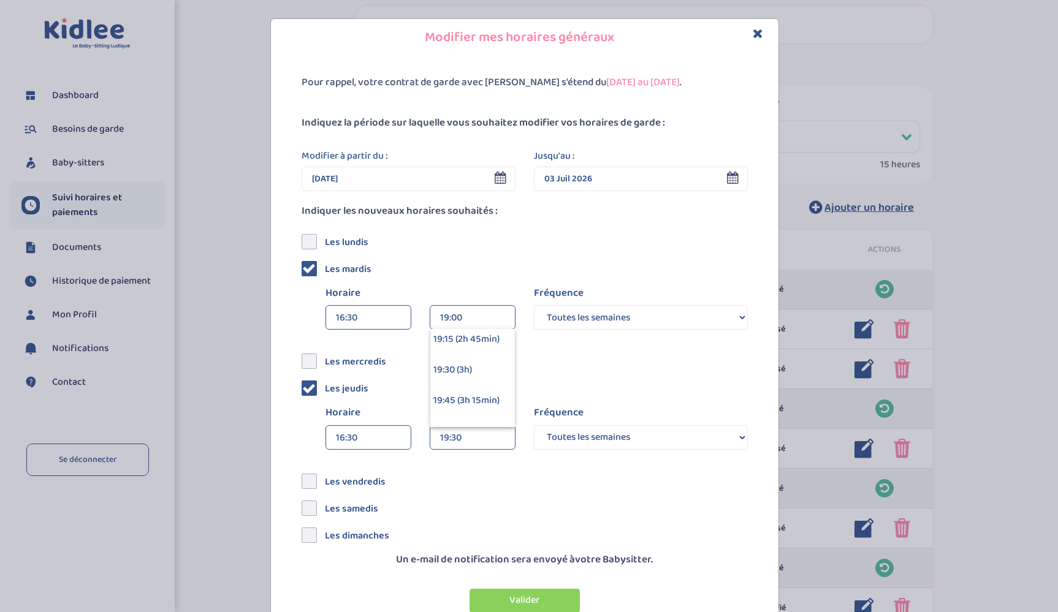
click at [484, 370] on div "19:30 (3h)" at bounding box center [472, 370] width 85 height 31
click at [568, 368] on div "Modifier à partir du : [DATE] < [DATE] > Dim Lun Mar Mer Jeu Ven Sam 1 2 3 4 5 …" at bounding box center [524, 344] width 446 height 391
click at [451, 178] on input "[DATE]" at bounding box center [408, 179] width 214 height 25
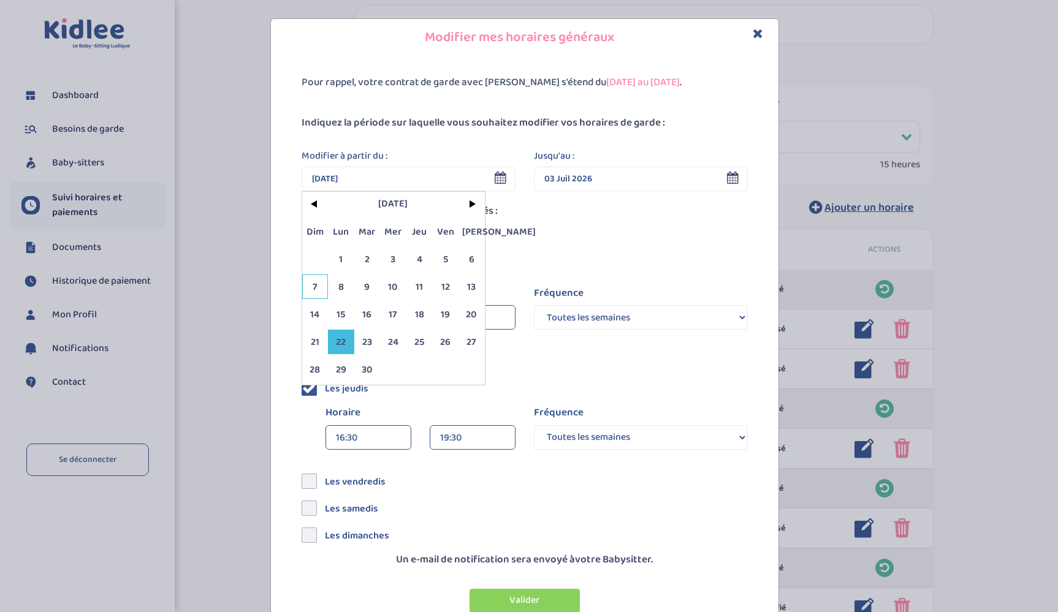
click at [309, 286] on span "7" at bounding box center [315, 287] width 26 height 25
type input "[DATE]"
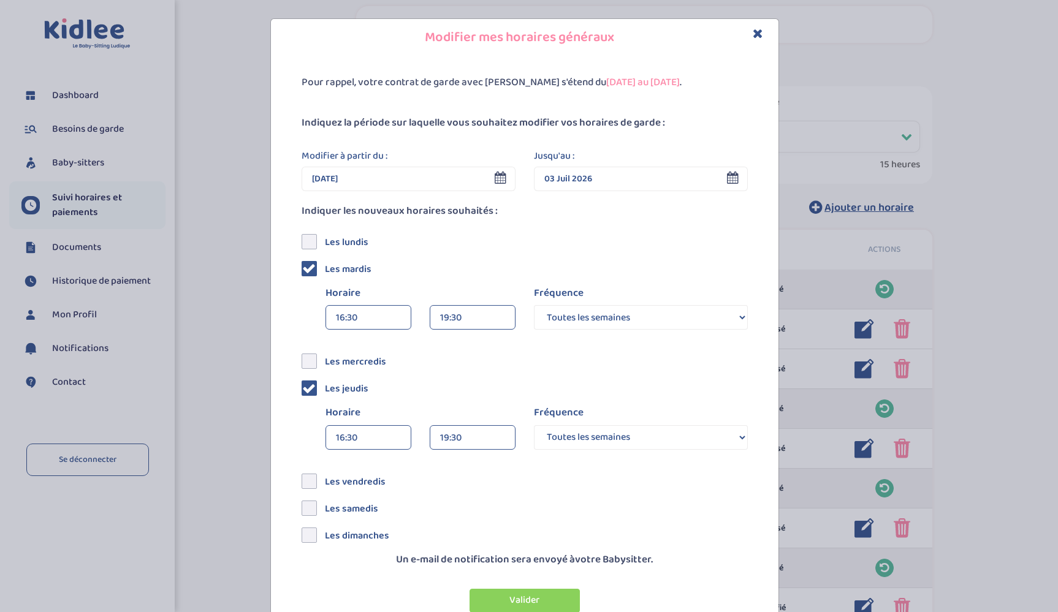
click at [516, 602] on button "Valider" at bounding box center [524, 601] width 110 height 24
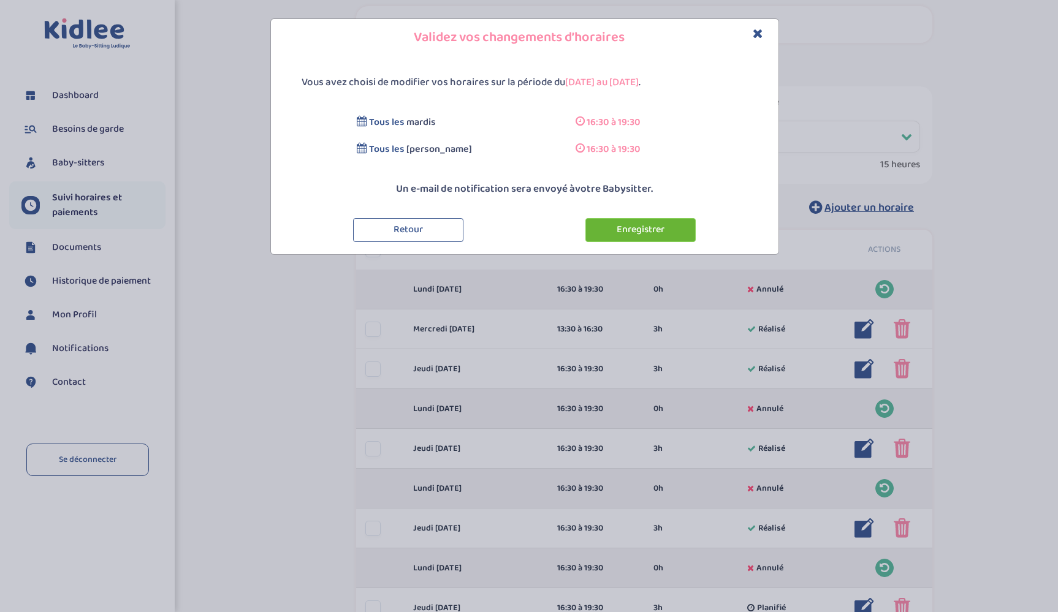
click at [625, 230] on button "Enregistrer" at bounding box center [640, 230] width 110 height 24
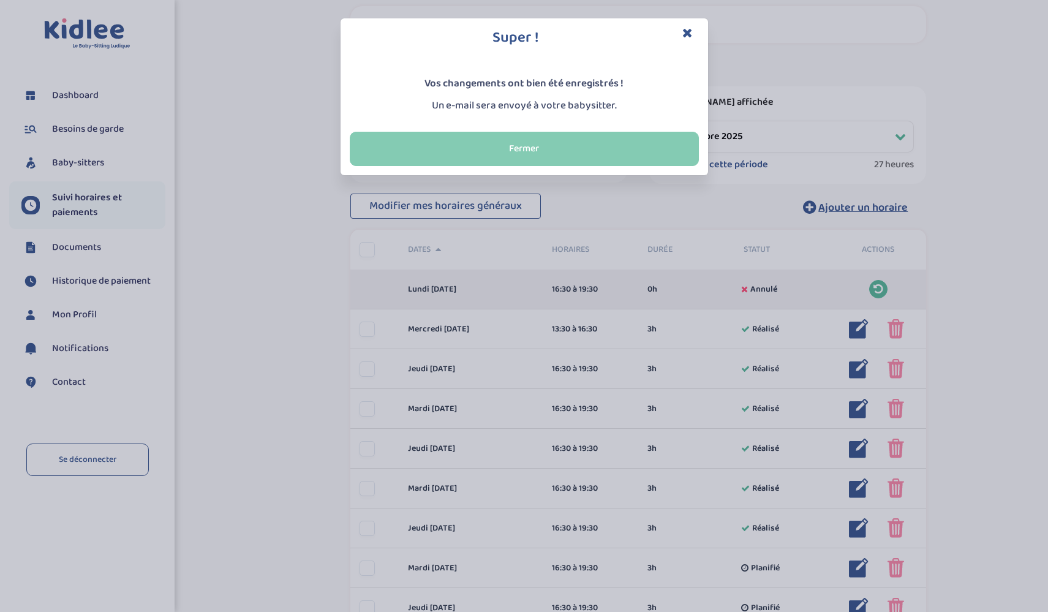
click at [581, 150] on button "Fermer" at bounding box center [524, 149] width 349 height 34
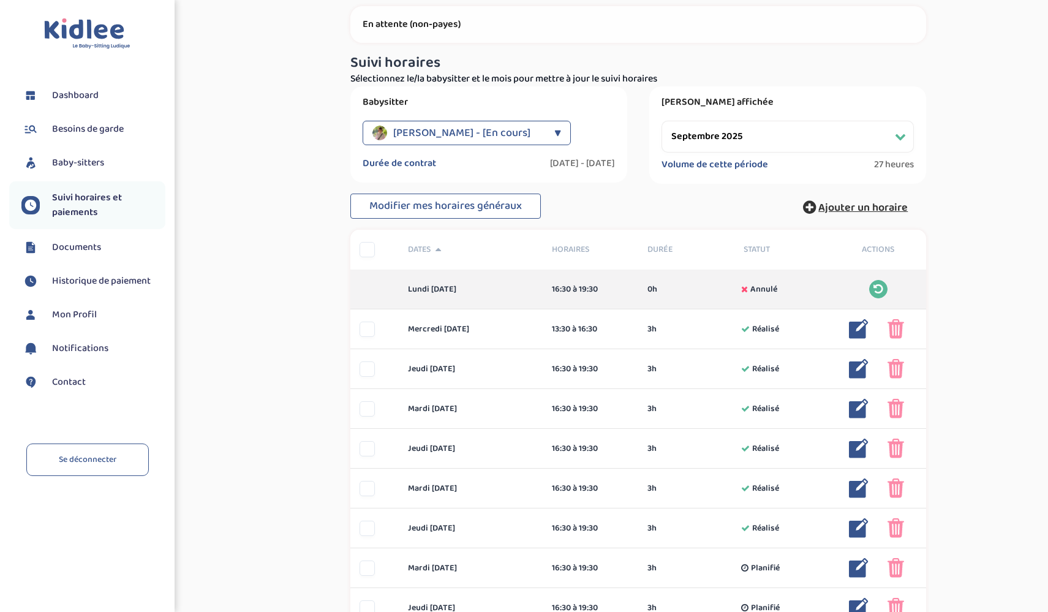
click at [861, 207] on span "Ajouter un horaire" at bounding box center [863, 207] width 89 height 17
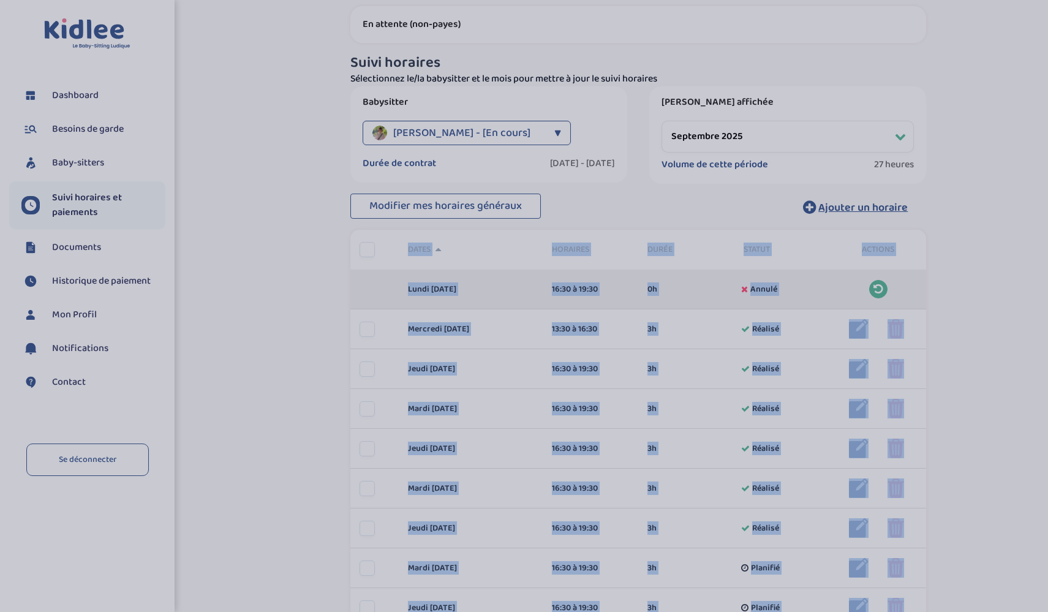
drag, startPoint x: 855, startPoint y: 202, endPoint x: 830, endPoint y: 187, distance: 28.6
click at [847, 194] on body "Toggle navigation FAQ [PERSON_NAME] Besoins de garde Baby-sitters Suivi horaire…" at bounding box center [524, 357] width 1048 height 844
click at [0, 0] on div "Ajouter un horaire Date < [DATE] > Dim Lun Mar Mer Jeu Ven Sam 1 2 3 4 5 6 7 8 …" at bounding box center [0, 0] width 0 height 0
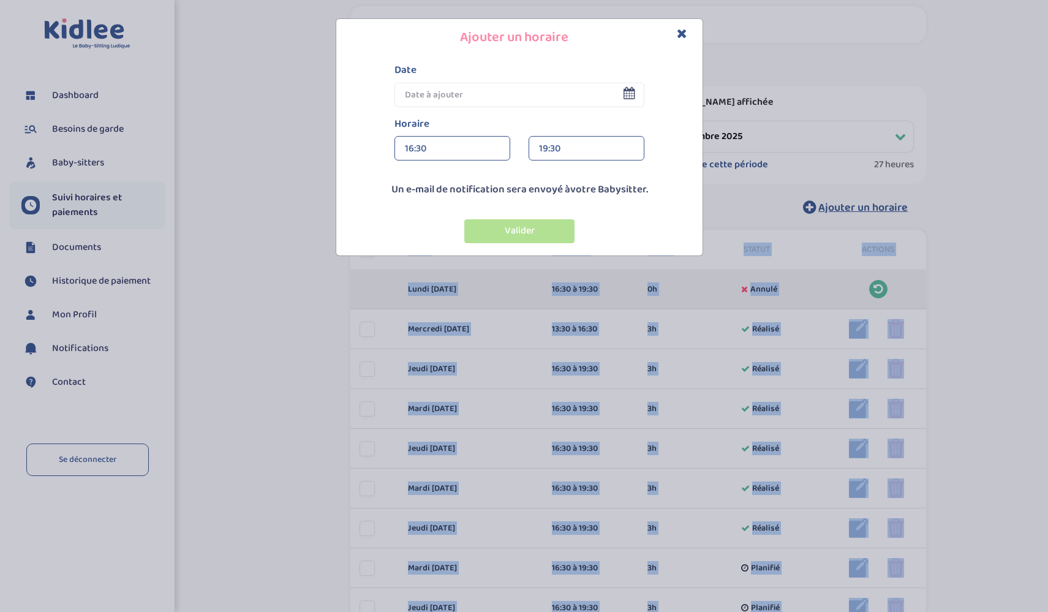
drag, startPoint x: 830, startPoint y: 187, endPoint x: 824, endPoint y: 184, distance: 7.4
click at [827, 186] on div "Ajouter un horaire Date < [DATE] > Dim Lun Mar Mer Jeu Ven Sam 1 2 3 4 5 6 7 8 …" at bounding box center [519, 137] width 1039 height 238
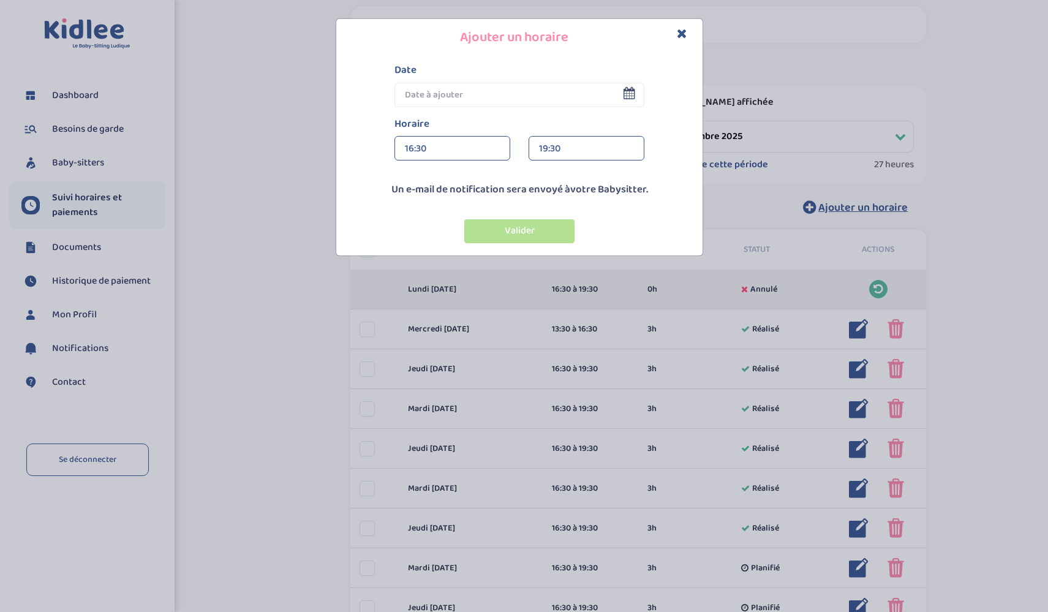
click at [812, 180] on div "Ajouter un horaire Date < [DATE] > Dim Lun Mar Mer Jeu Ven Sam 1 2 3 4 5 6 7 8 …" at bounding box center [519, 137] width 1039 height 238
click at [634, 91] on icon at bounding box center [635, 93] width 12 height 12
click at [634, 98] on icon at bounding box center [635, 93] width 12 height 12
click at [634, 97] on icon at bounding box center [635, 93] width 12 height 12
drag, startPoint x: 685, startPoint y: 32, endPoint x: 687, endPoint y: 43, distance: 10.6
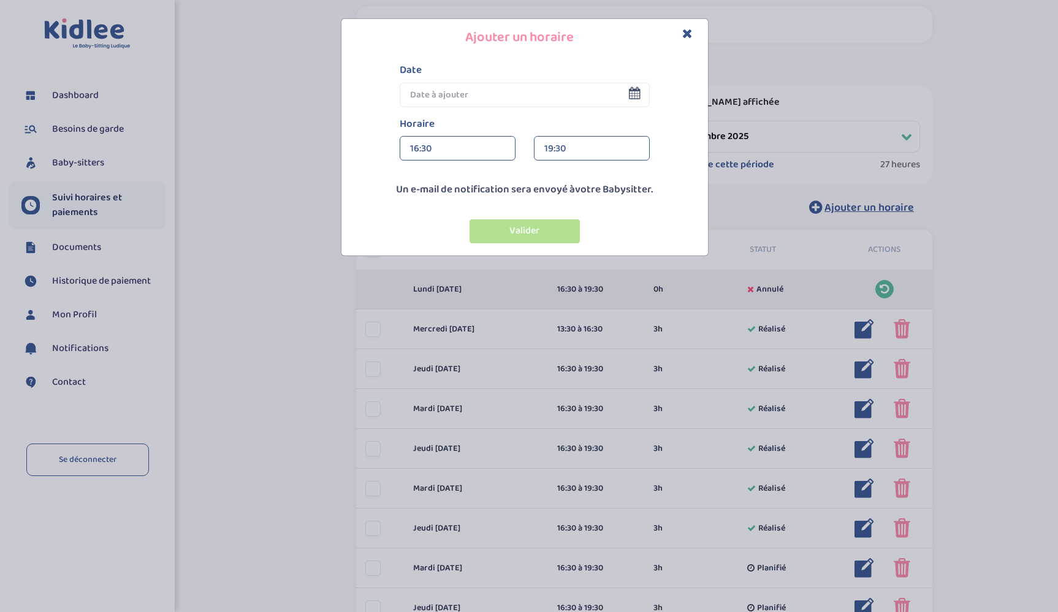
click at [685, 32] on icon "Close" at bounding box center [687, 33] width 10 height 13
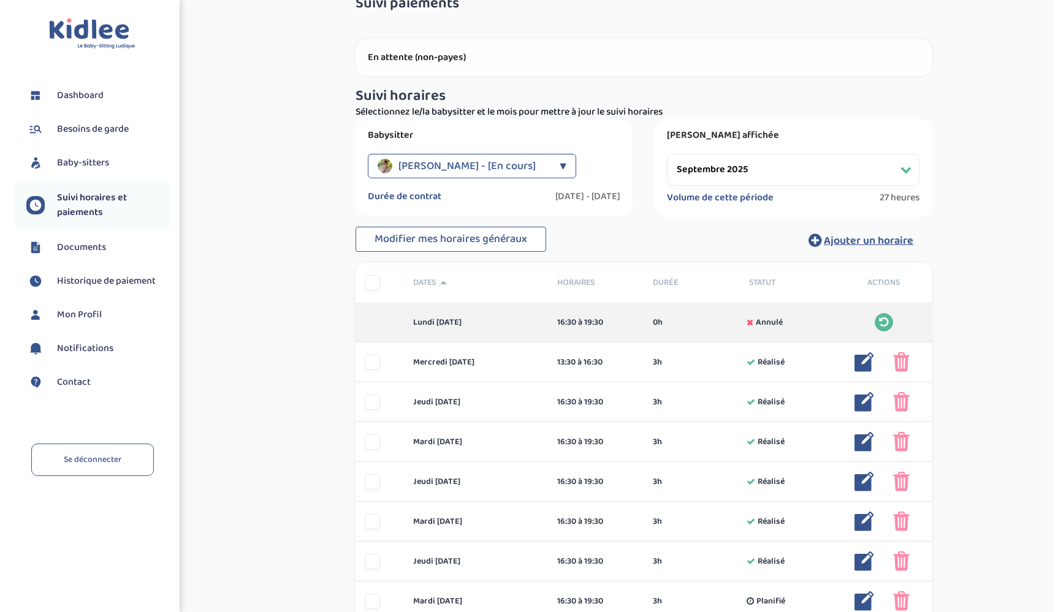
scroll to position [0, 0]
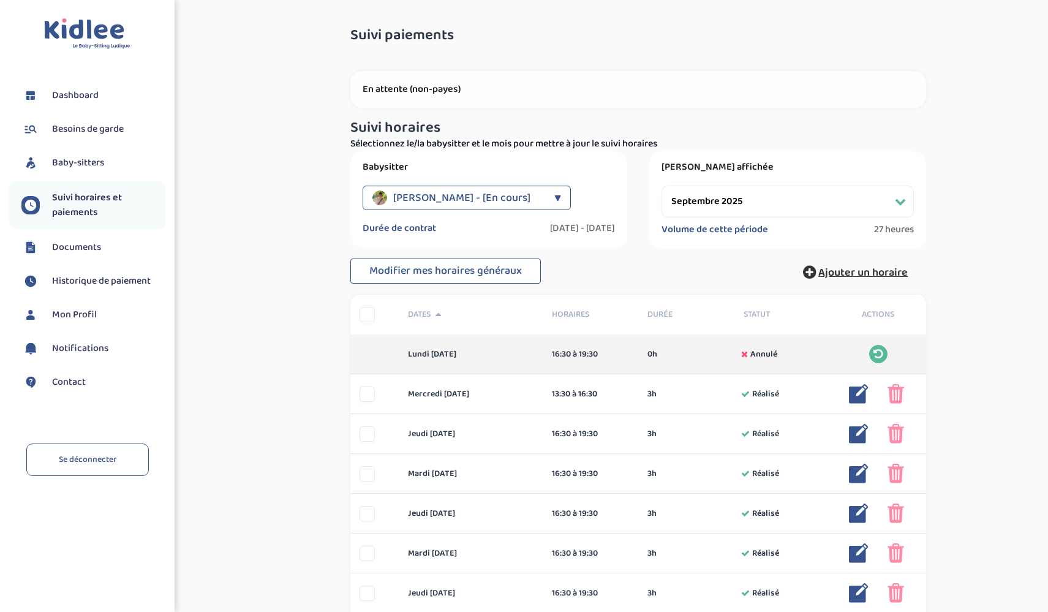
click at [877, 271] on span "Ajouter un horaire" at bounding box center [863, 272] width 89 height 17
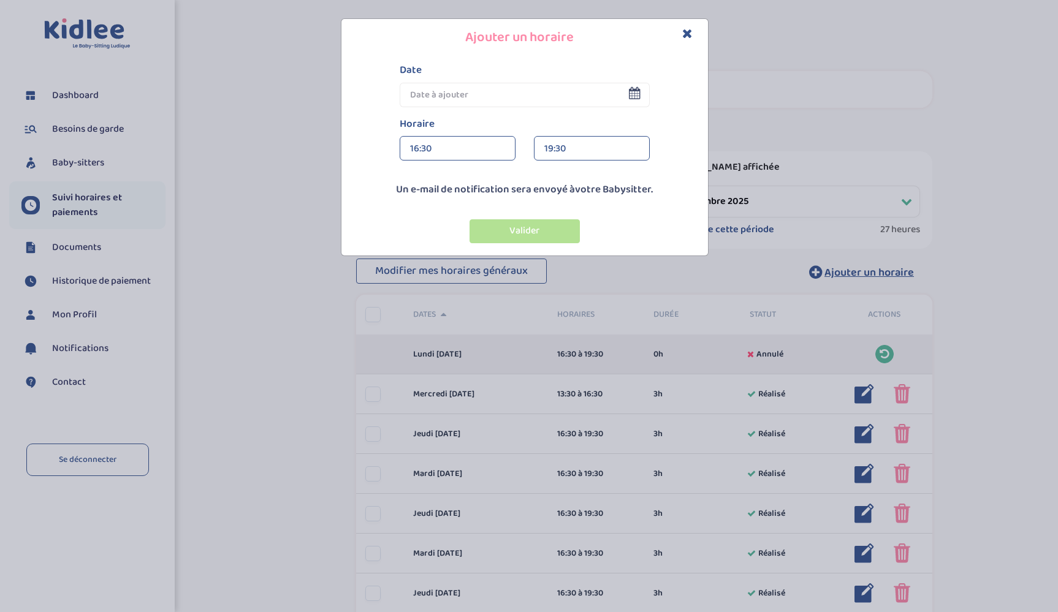
click at [635, 92] on icon at bounding box center [635, 93] width 12 height 12
click at [653, 96] on div "Date < [DATE] > Dim Lun Mar Mer Jeu Ven Sam 1 2 3 4 5 6 7 8 9 10 11 12 13 14 15…" at bounding box center [524, 85] width 268 height 45
click at [646, 95] on input "text" at bounding box center [525, 95] width 250 height 25
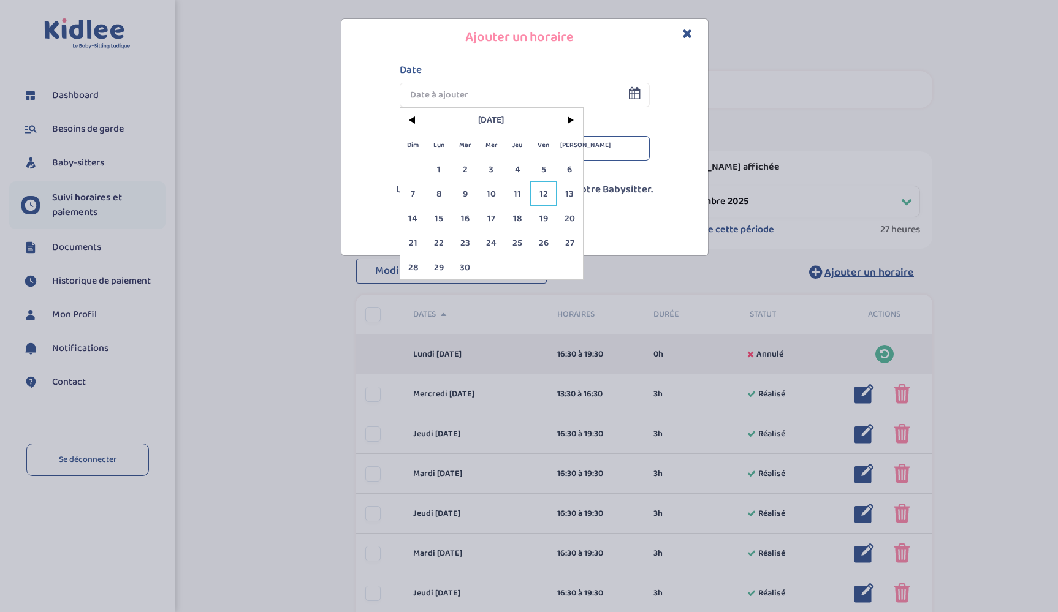
click at [541, 194] on span "12" at bounding box center [543, 193] width 26 height 25
type input "[DATE]"
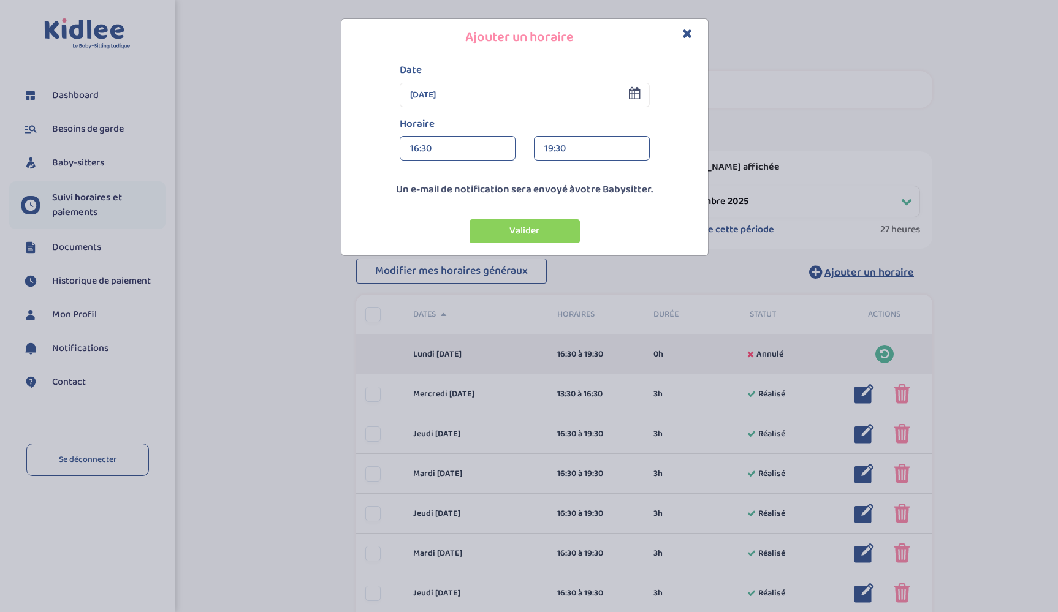
click at [438, 147] on div "16:30" at bounding box center [457, 149] width 95 height 25
click at [479, 233] on div "19:15" at bounding box center [457, 233] width 115 height 31
click at [567, 146] on div "19:30" at bounding box center [591, 149] width 95 height 25
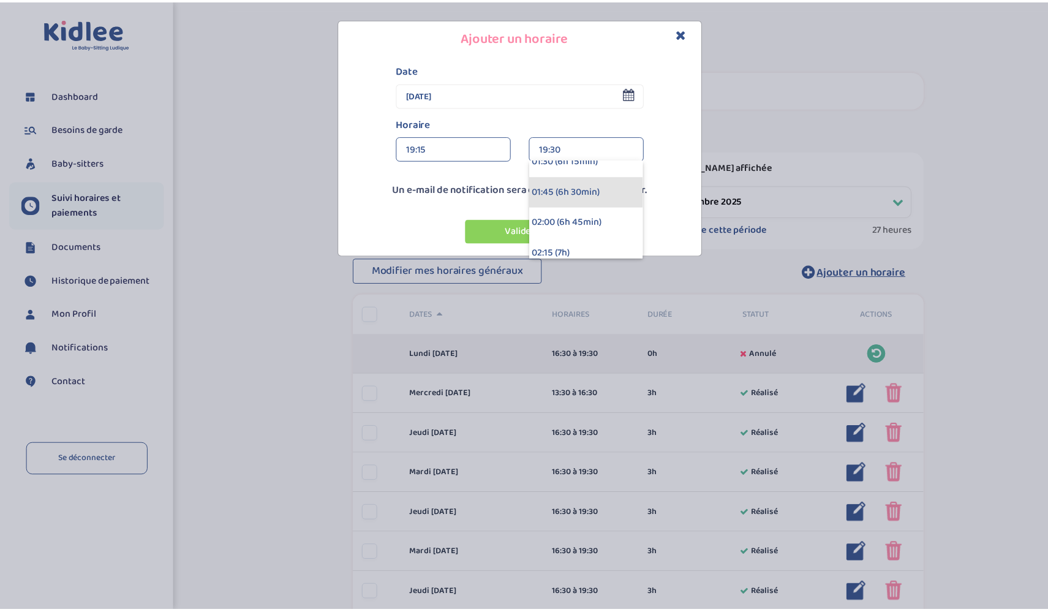
scroll to position [756, 0]
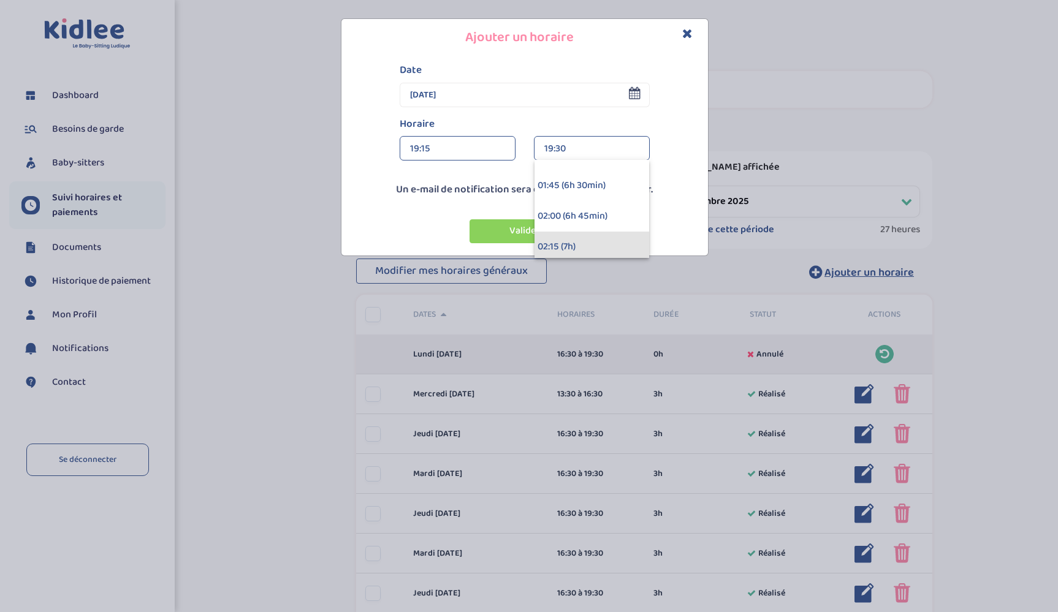
click at [609, 233] on div "02:15 (7h)" at bounding box center [591, 247] width 115 height 31
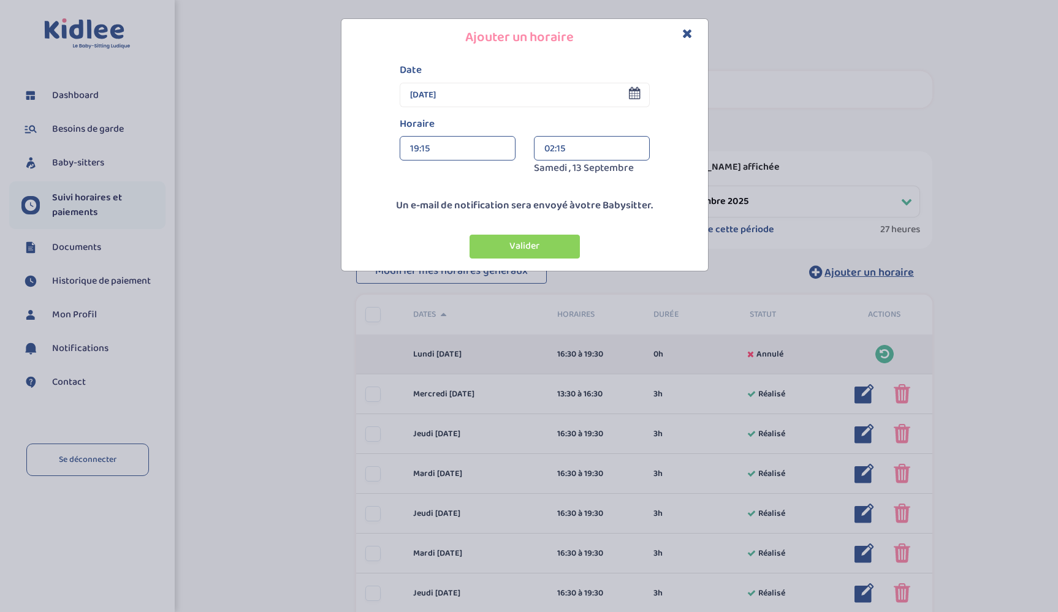
click at [512, 241] on button "Valider" at bounding box center [524, 247] width 110 height 24
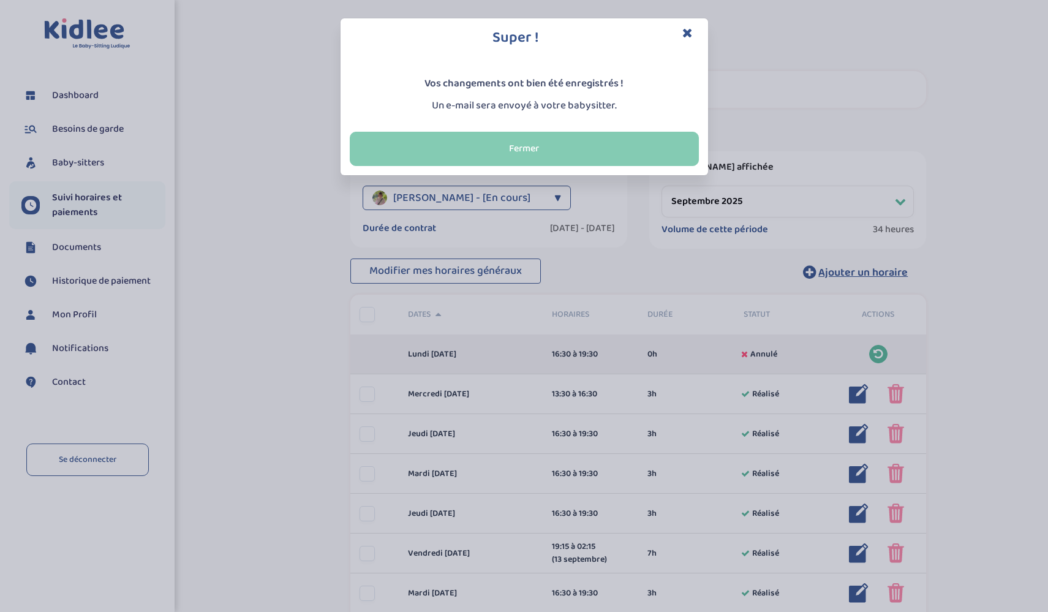
click at [584, 135] on button "Fermer" at bounding box center [524, 149] width 349 height 34
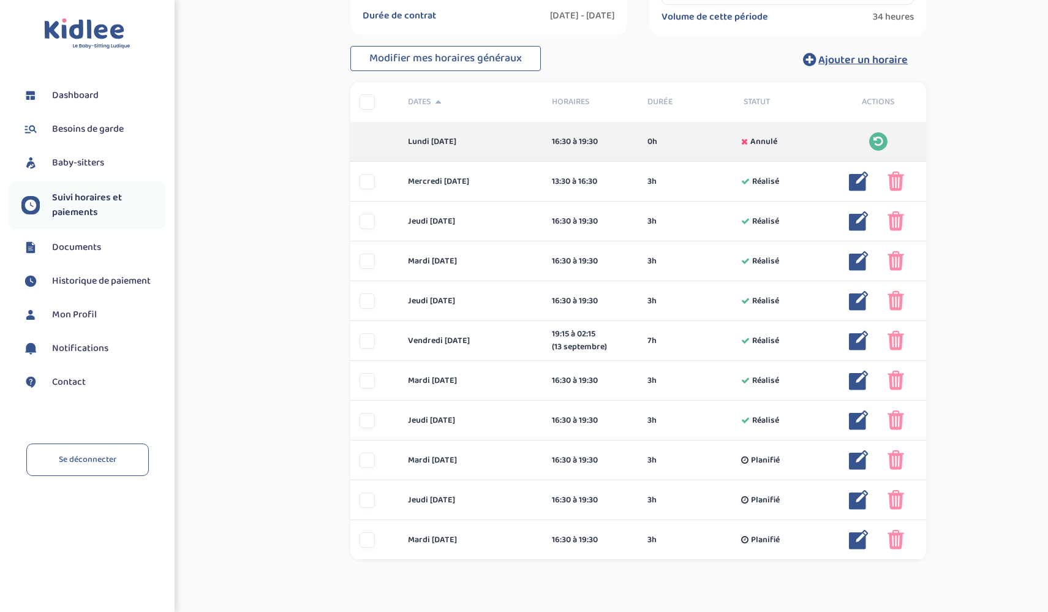
scroll to position [213, 0]
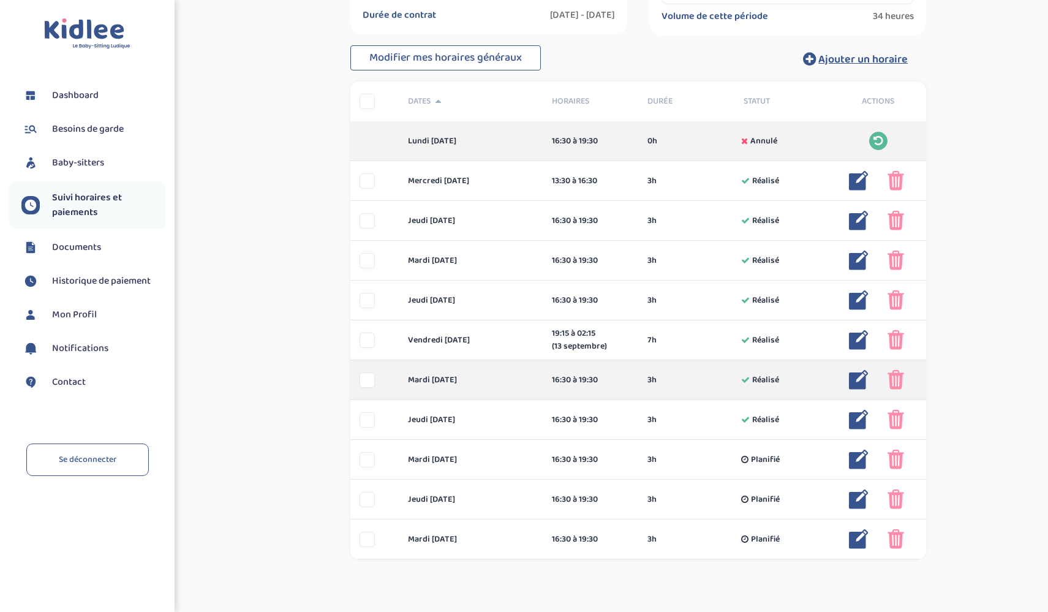
click at [895, 382] on img at bounding box center [896, 380] width 17 height 20
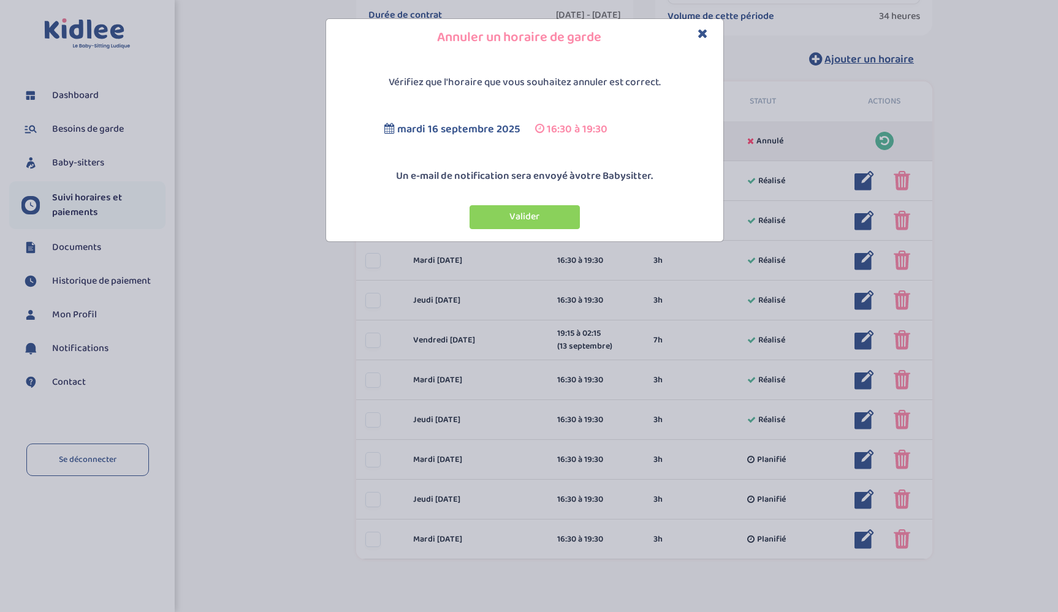
drag, startPoint x: 520, startPoint y: 208, endPoint x: 527, endPoint y: 213, distance: 8.5
click at [520, 209] on button "Valider" at bounding box center [524, 217] width 110 height 24
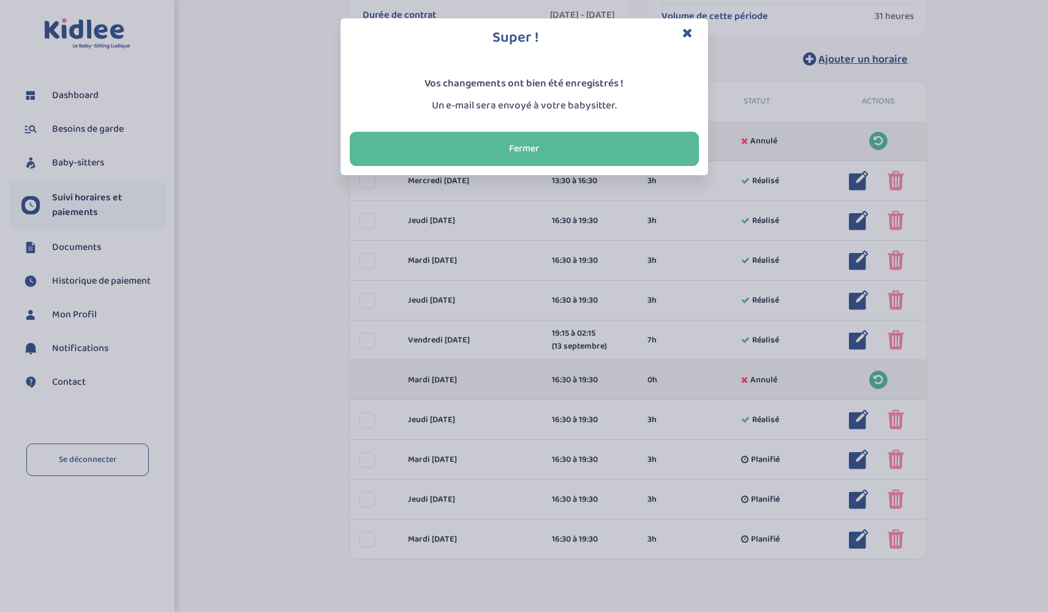
click at [895, 423] on div "Super ! Vos changements ont bien été enregistrés ! Un e-mail sera envoyé à votr…" at bounding box center [524, 306] width 1048 height 612
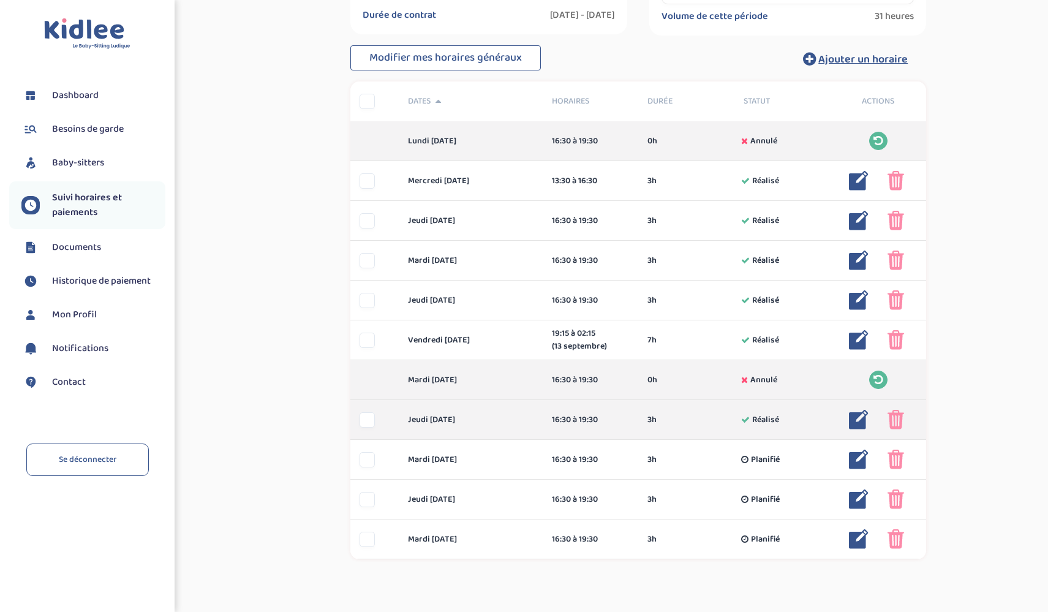
click at [896, 424] on img at bounding box center [896, 420] width 17 height 20
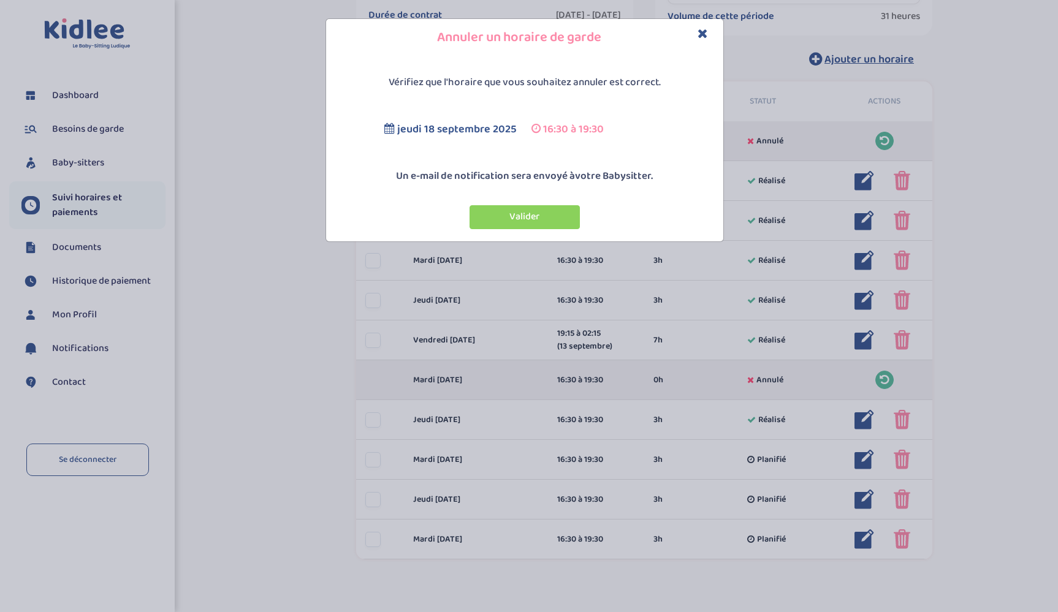
click at [556, 213] on button "Valider" at bounding box center [524, 217] width 110 height 24
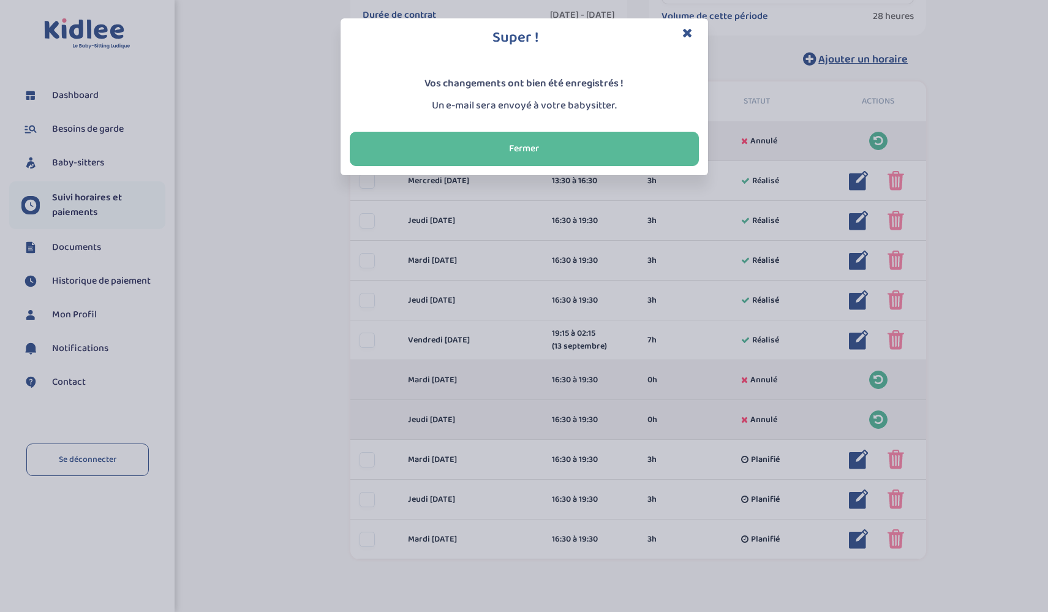
click at [626, 150] on button "Fermer" at bounding box center [524, 149] width 349 height 34
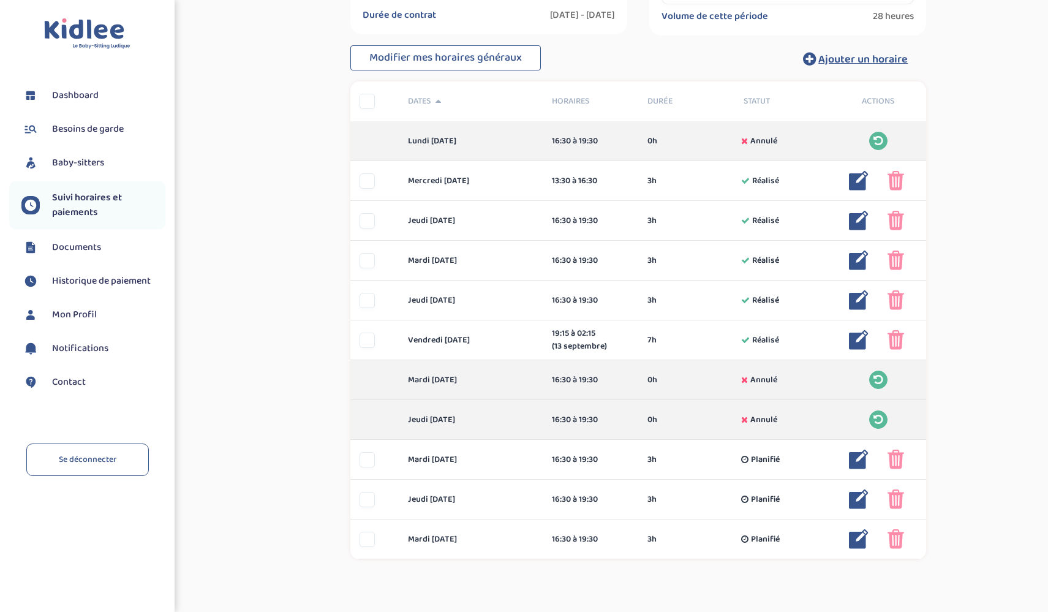
click at [989, 343] on div "Suivi paiements HELCUoVzIpzhWhzKRFP7AhoLPzpdpEdhSrSmWpTg En attente (non-[PERSO…" at bounding box center [638, 202] width 801 height 795
